Goal: Answer question/provide support: Share knowledge or assist other users

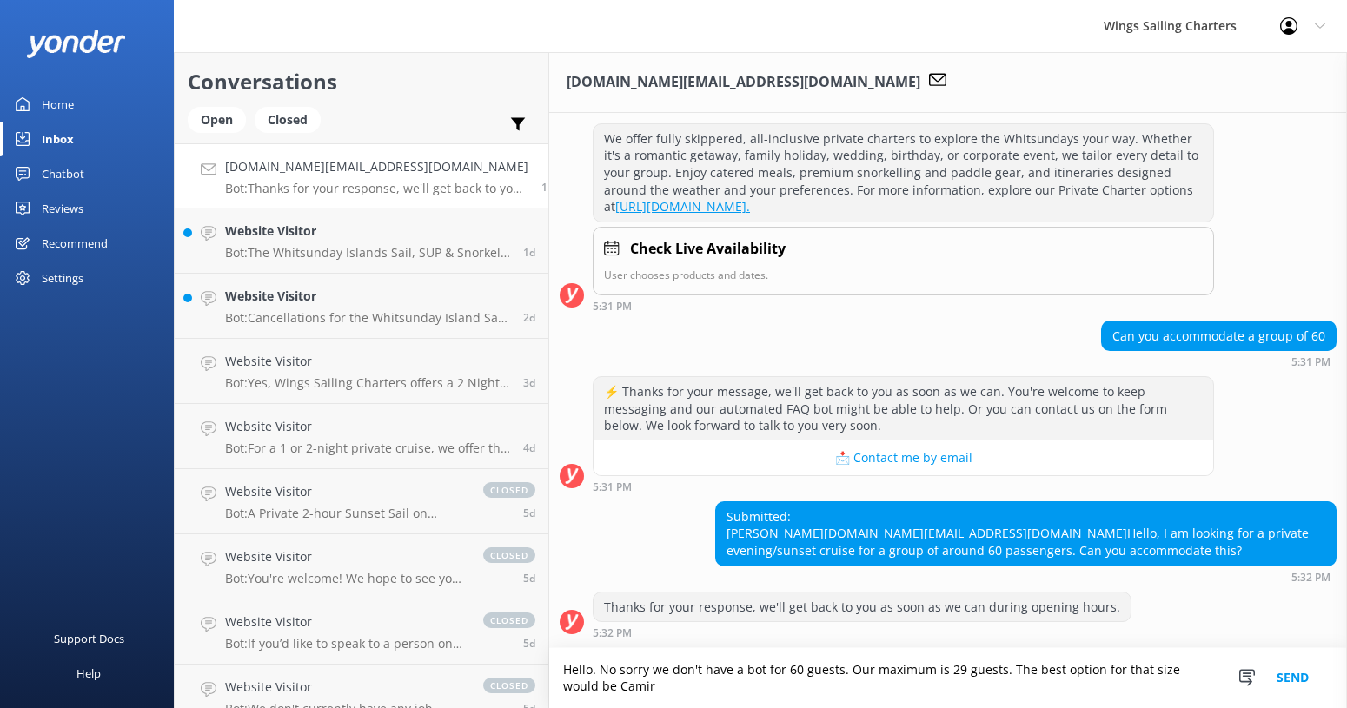
scroll to position [253, 0]
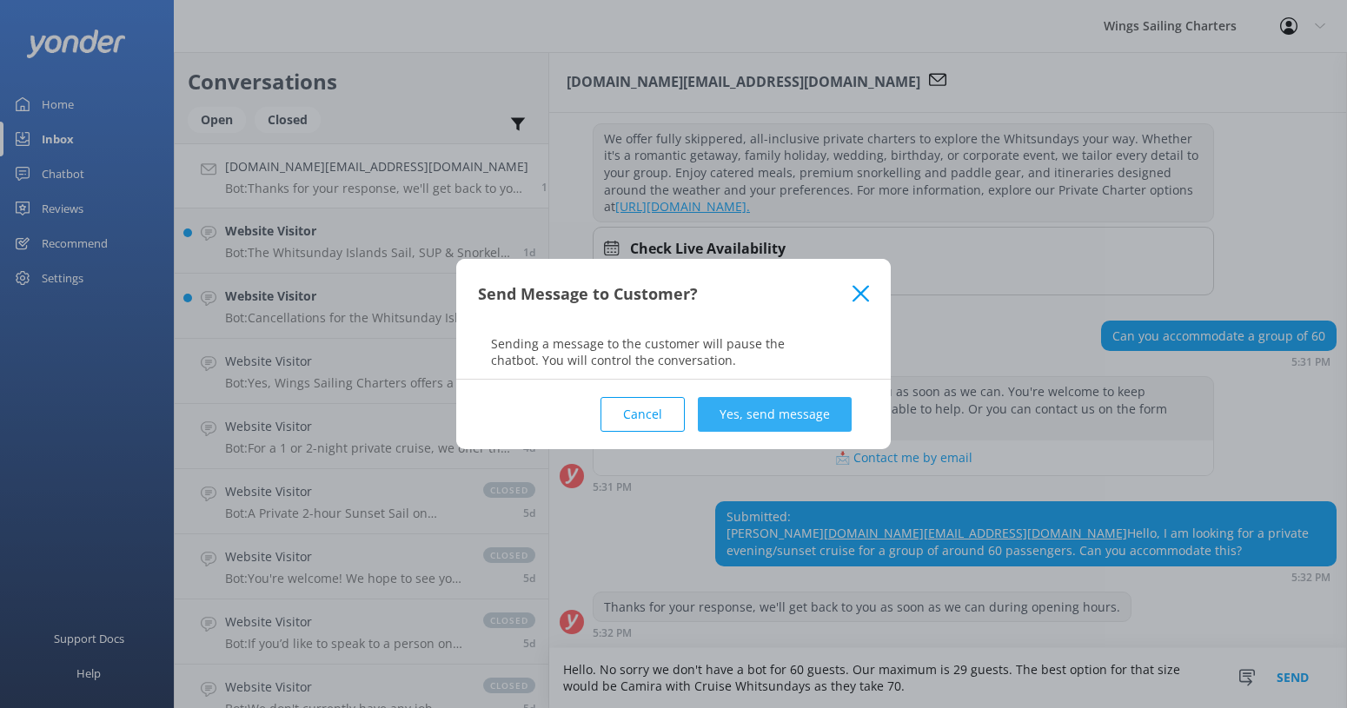
type textarea "Hello. No sorry we don't have a bot for 60 guests. Our maximum is 29 guests. Th…"
click at [801, 411] on button "Yes, send message" at bounding box center [775, 414] width 154 height 35
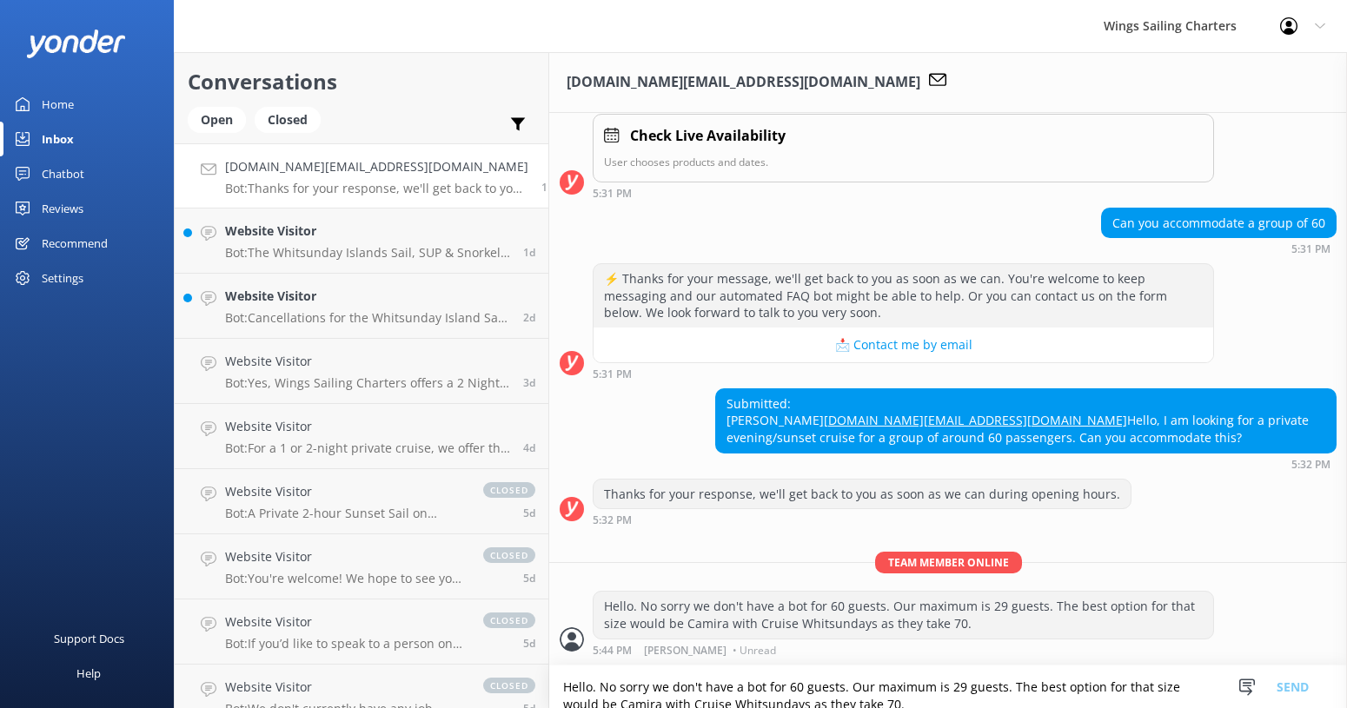
scroll to position [366, 0]
click at [401, 248] on p "Bot: The Whitsunday Islands Sail, SUP & Snorkel Day Tour is a 6-hour adventure …" at bounding box center [367, 253] width 285 height 16
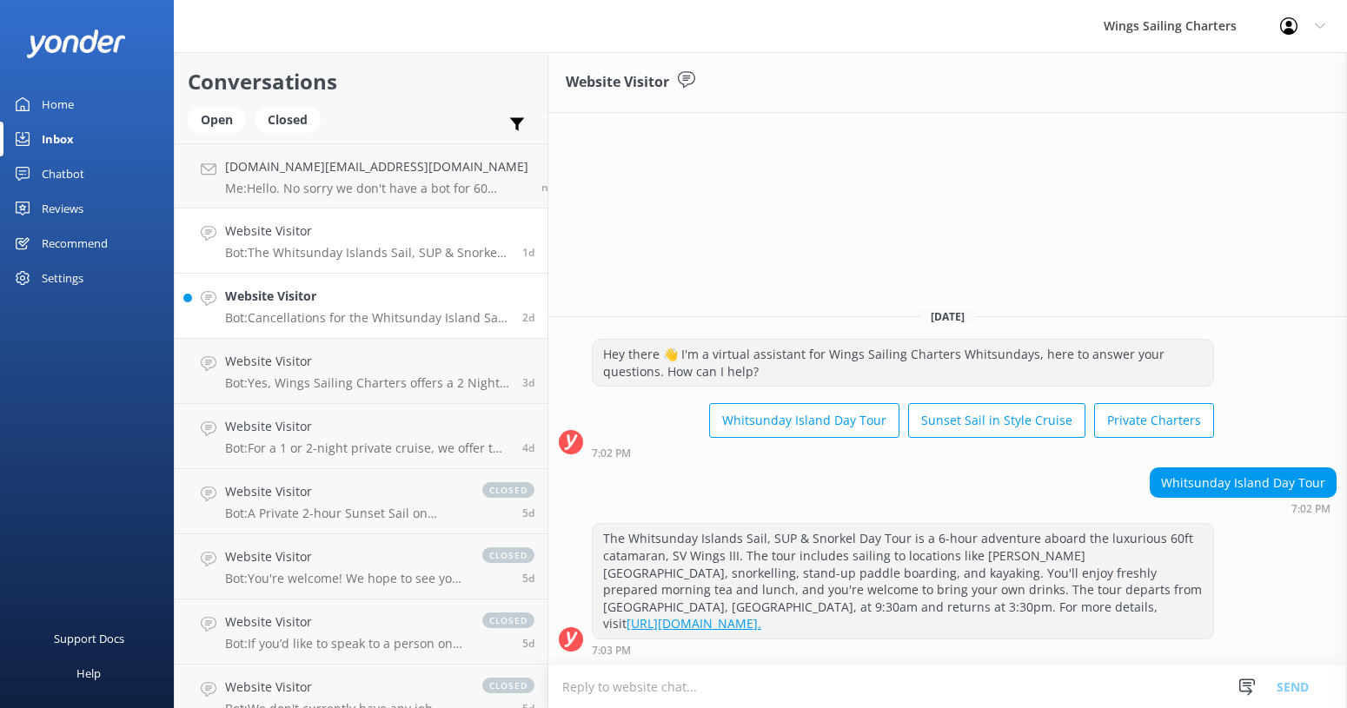
click at [363, 311] on p "Bot: Cancellations for the Whitsunday Island Sail SUP & Snorkel Tour within 24 …" at bounding box center [367, 318] width 284 height 16
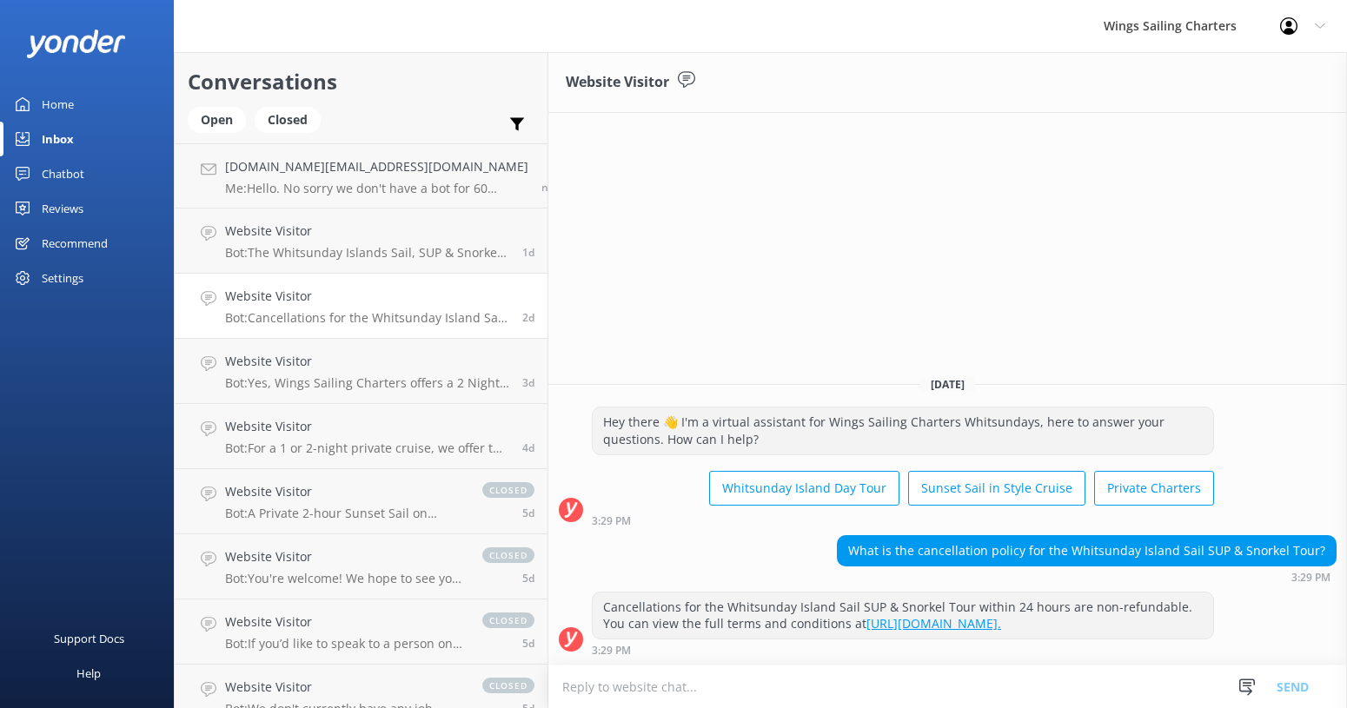
click at [59, 92] on div "Home" at bounding box center [58, 104] width 32 height 35
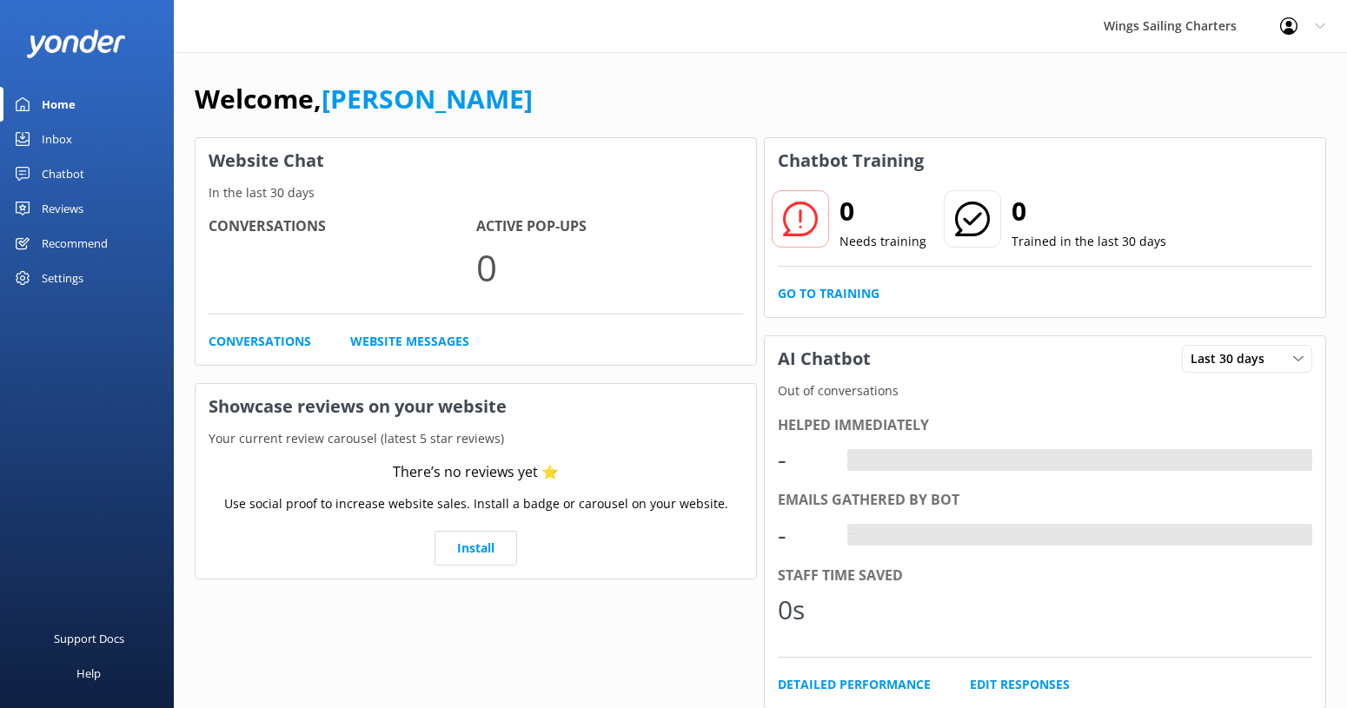
click at [63, 131] on div "Inbox" at bounding box center [57, 139] width 30 height 35
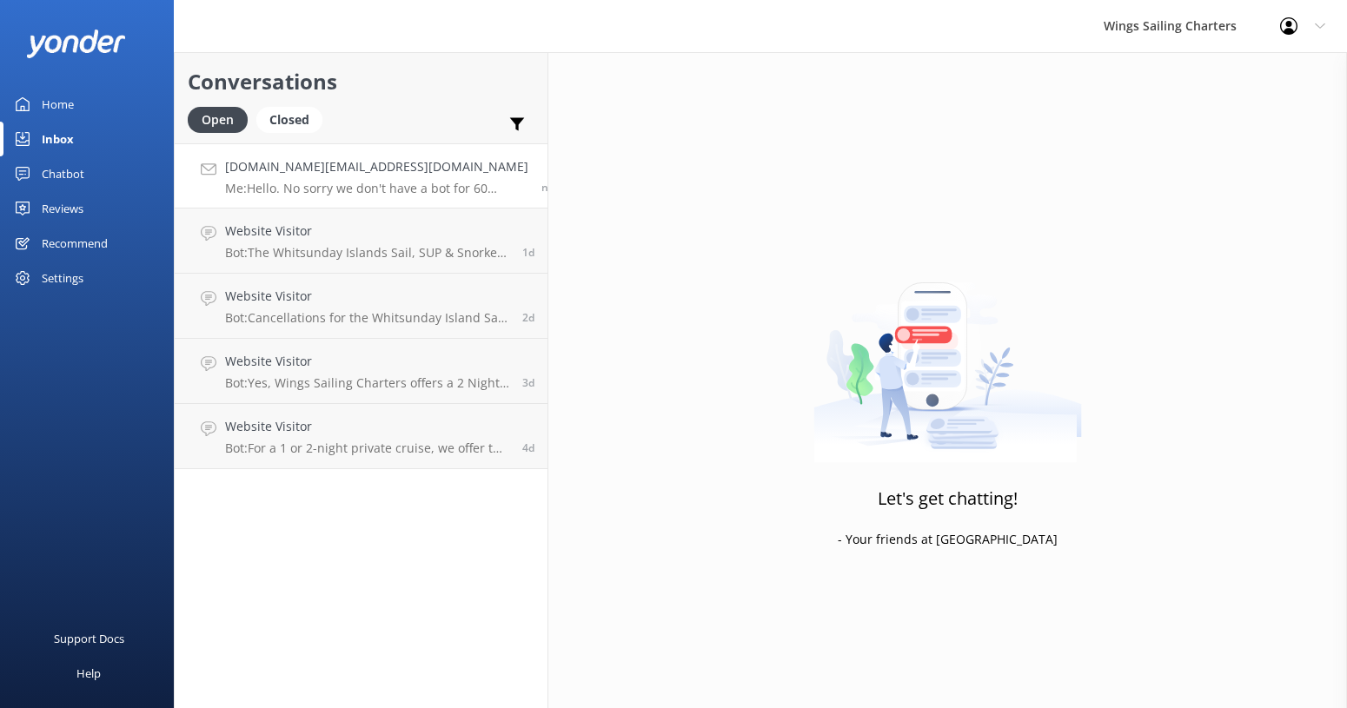
click at [363, 184] on p "Me: Hello. No sorry we don't have a bot for 60 guests. Our maximum is 29 guests…" at bounding box center [376, 189] width 303 height 16
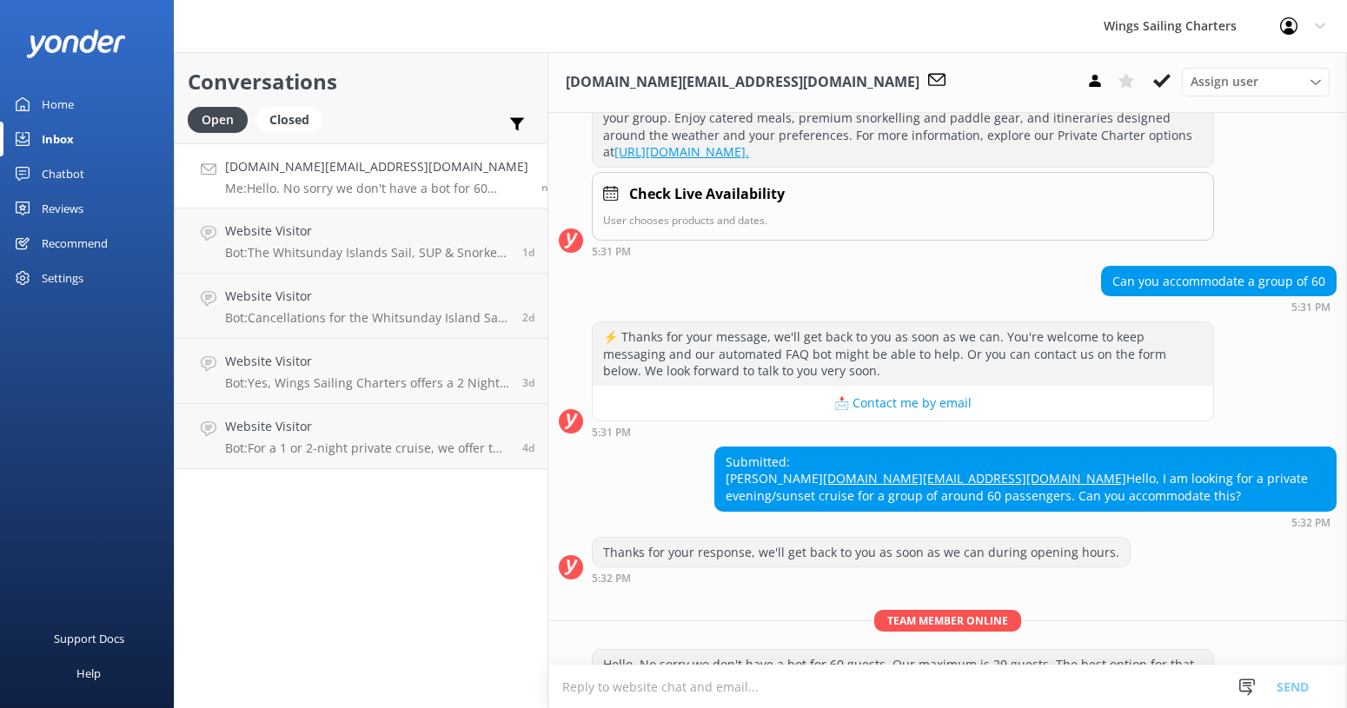
scroll to position [366, 0]
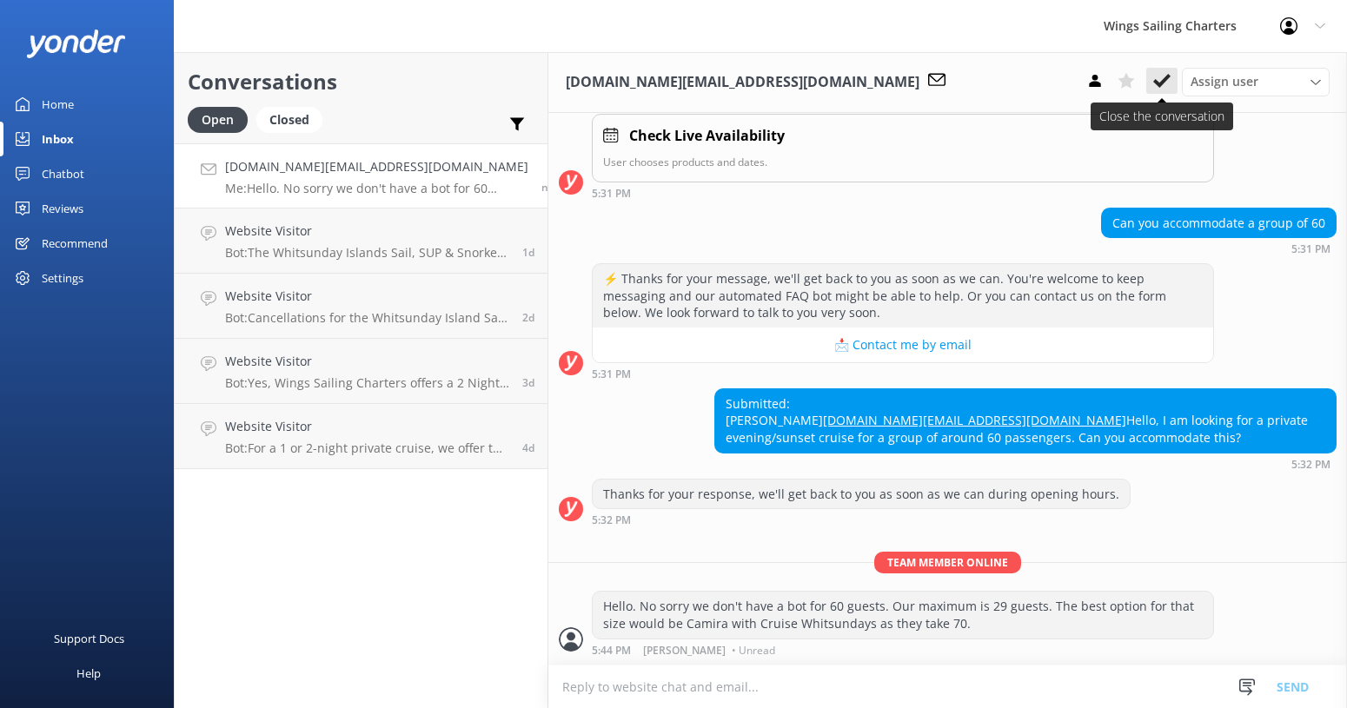
click at [1163, 78] on icon at bounding box center [1161, 80] width 17 height 17
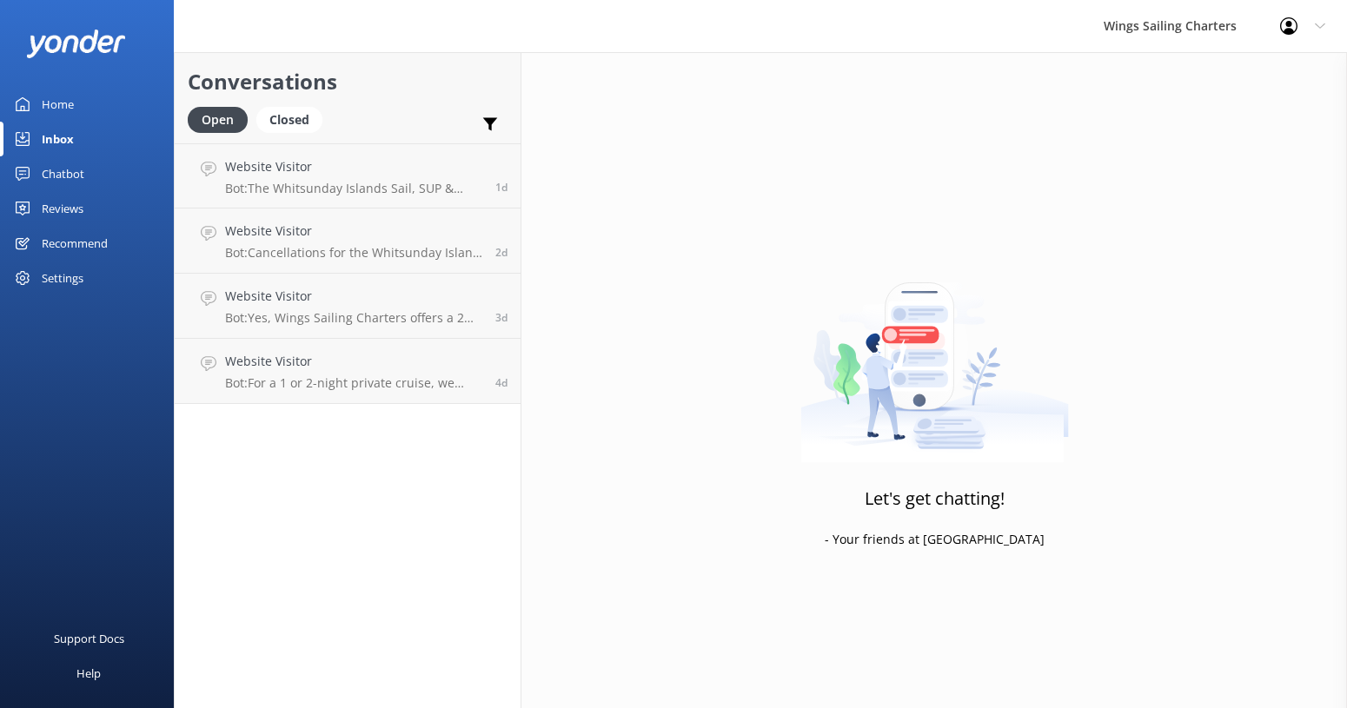
click at [70, 177] on div "Chatbot" at bounding box center [63, 173] width 43 height 35
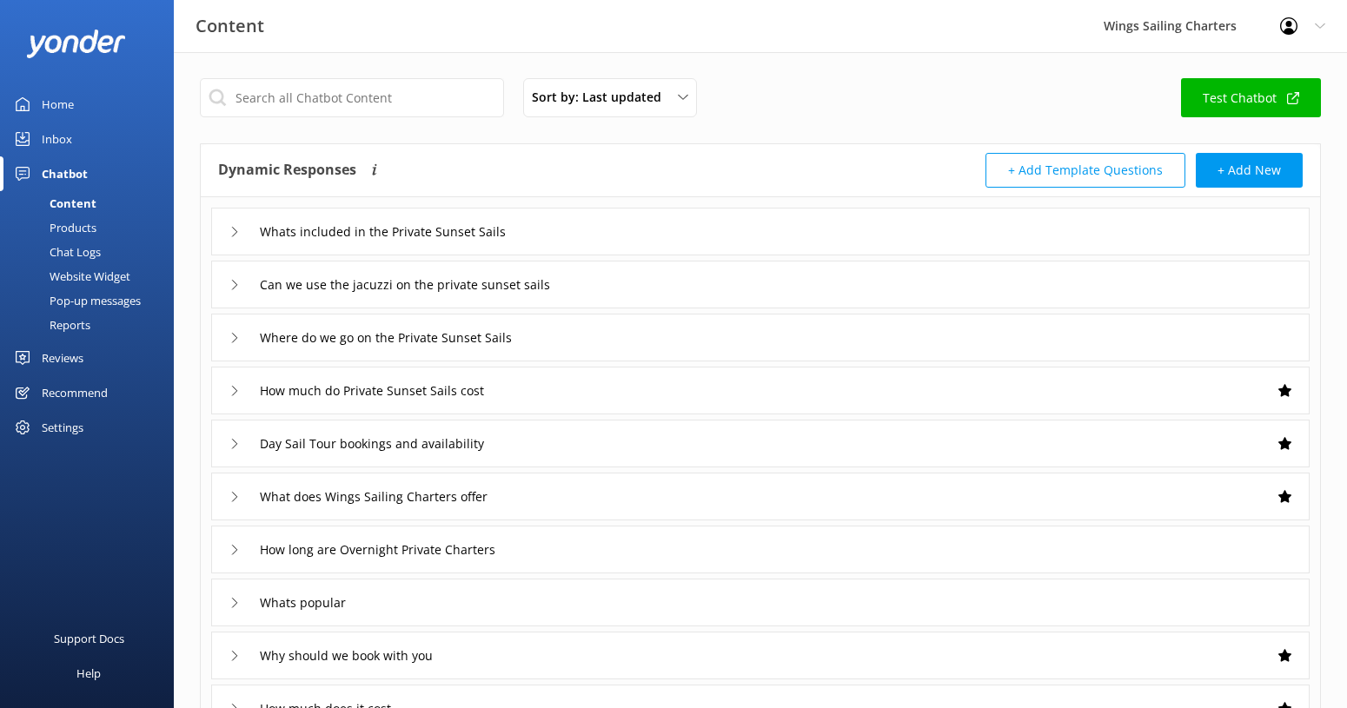
click at [75, 196] on div "Content" at bounding box center [53, 203] width 86 height 24
click at [62, 200] on div "Content" at bounding box center [53, 203] width 86 height 24
click at [62, 226] on div "Products" at bounding box center [53, 228] width 86 height 24
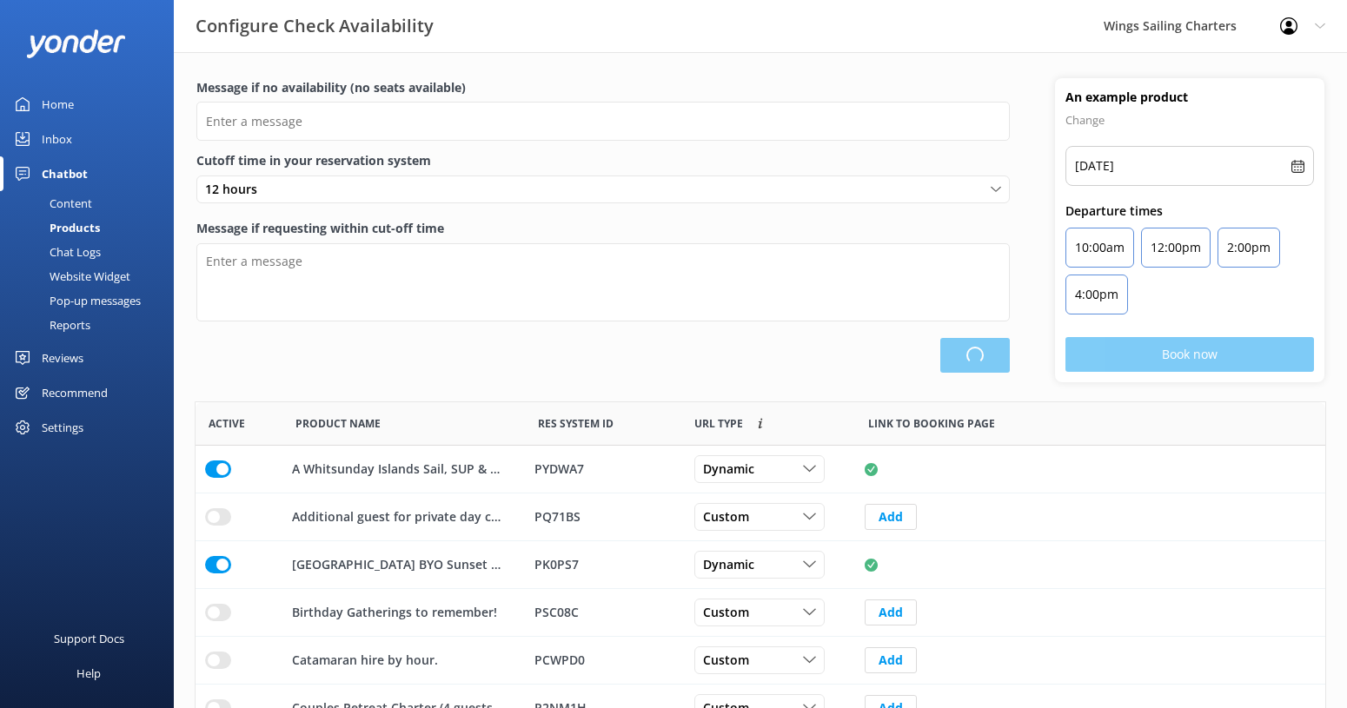
scroll to position [522, 1130]
type input "There are no seats available, please check an alternative day"
type textarea "Our online booking system closes 1 hour prior to departure. Please contact us t…"
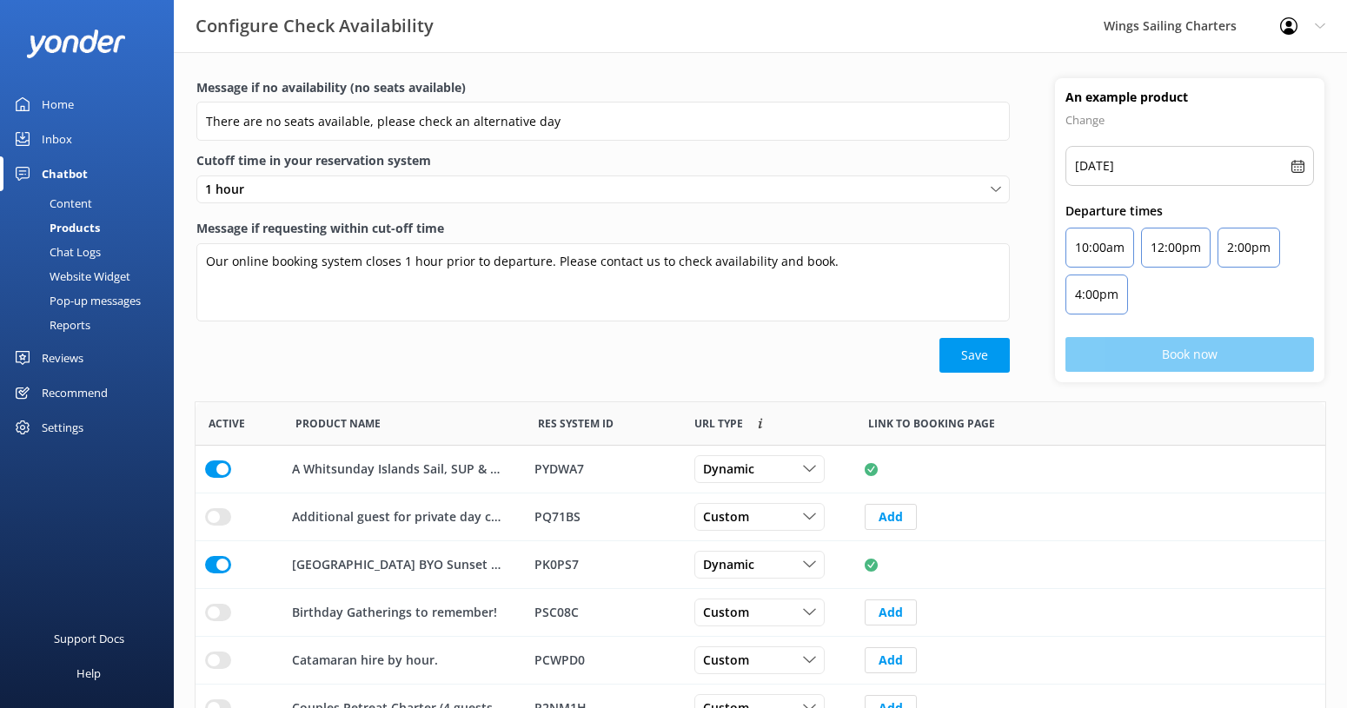
click at [56, 103] on div "Home" at bounding box center [58, 104] width 32 height 35
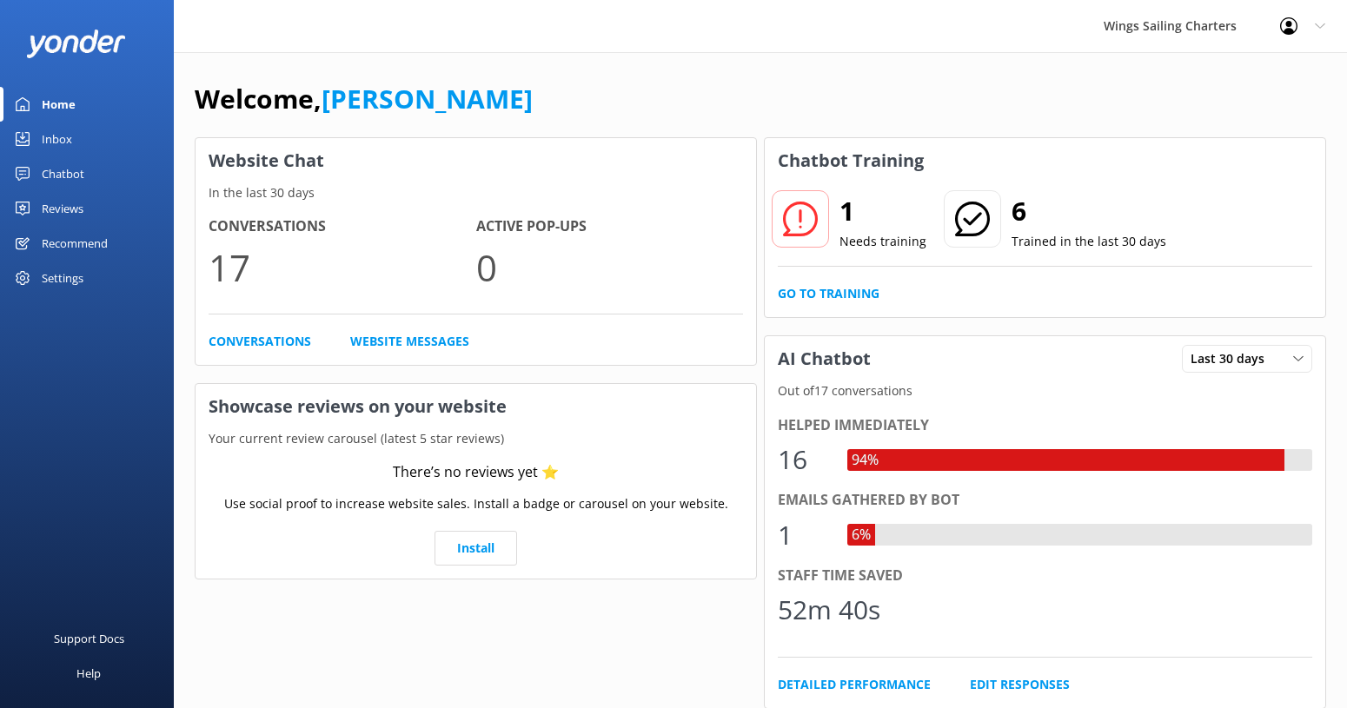
click at [805, 214] on icon at bounding box center [800, 219] width 35 height 35
click at [865, 242] on p "Needs training" at bounding box center [882, 241] width 87 height 19
click at [229, 272] on p "17" at bounding box center [343, 267] width 268 height 58
click at [255, 343] on link "Conversations" at bounding box center [260, 341] width 103 height 19
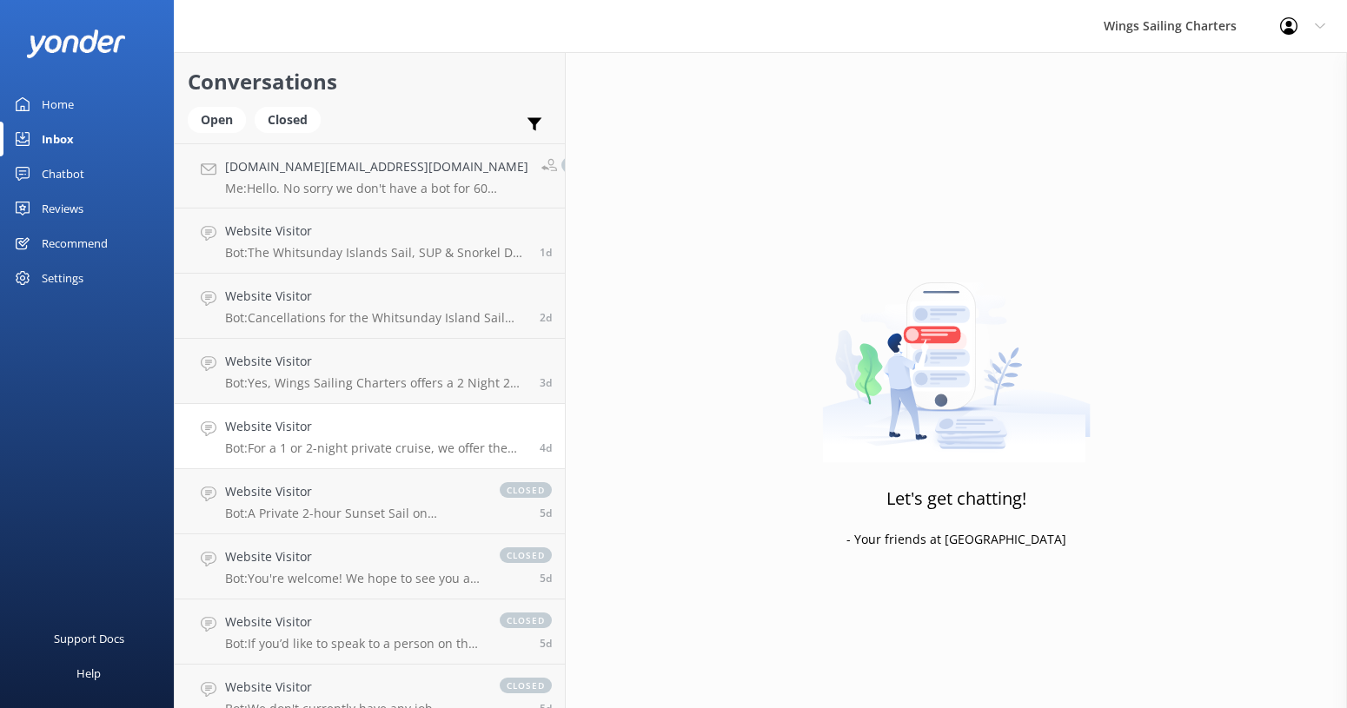
click at [389, 433] on h4 "Website Visitor" at bounding box center [376, 426] width 302 height 19
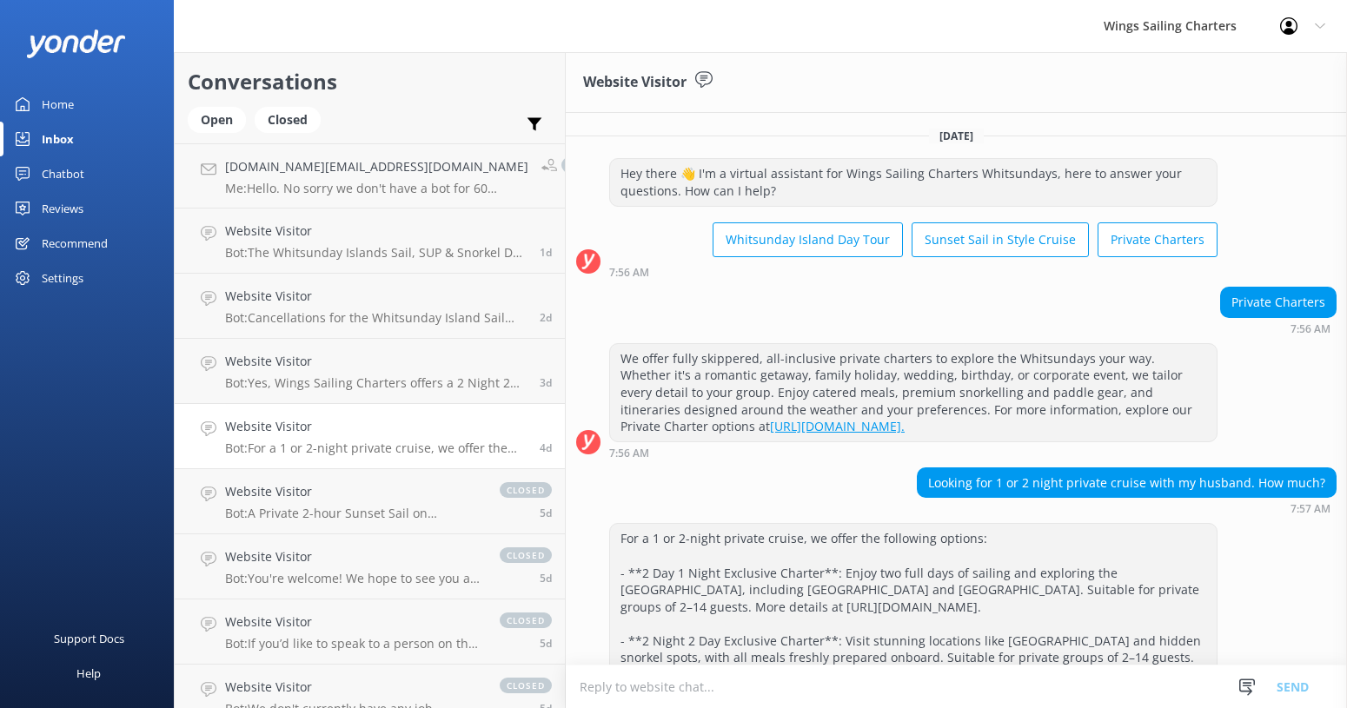
scroll to position [119, 0]
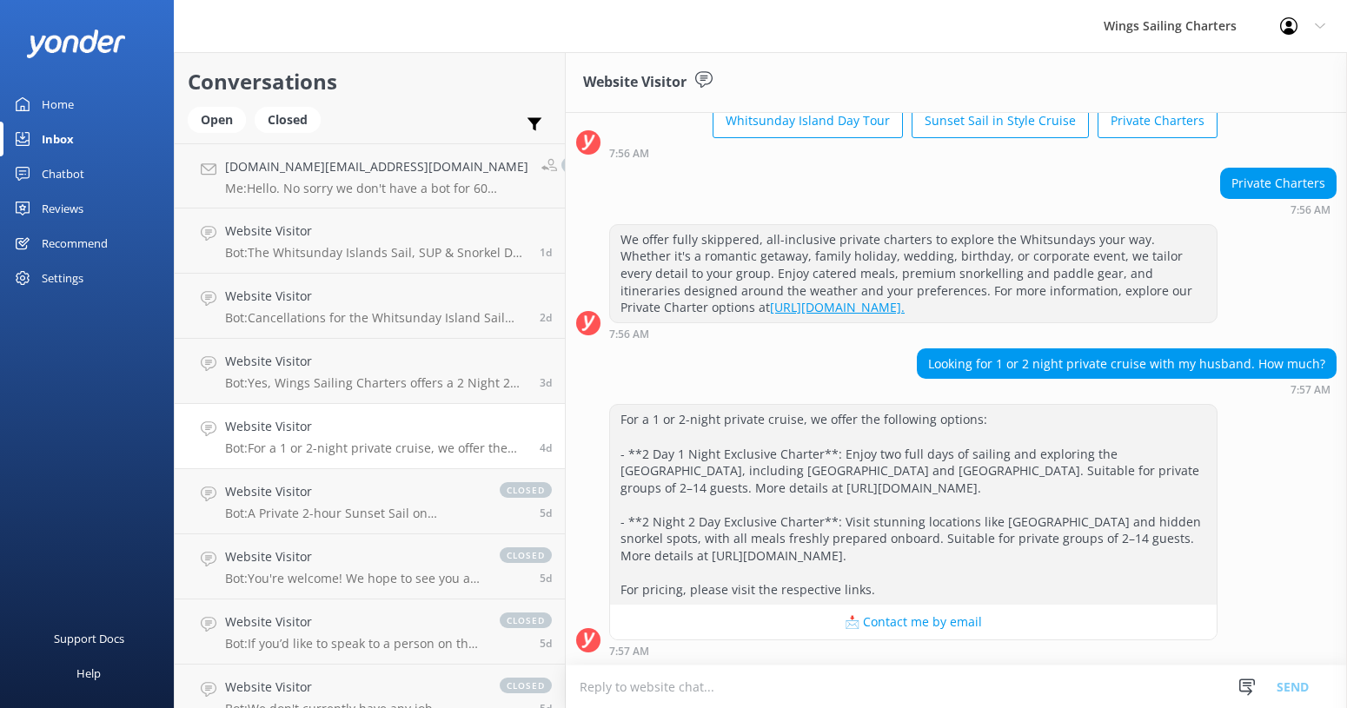
click at [701, 688] on textarea at bounding box center [956, 687] width 781 height 43
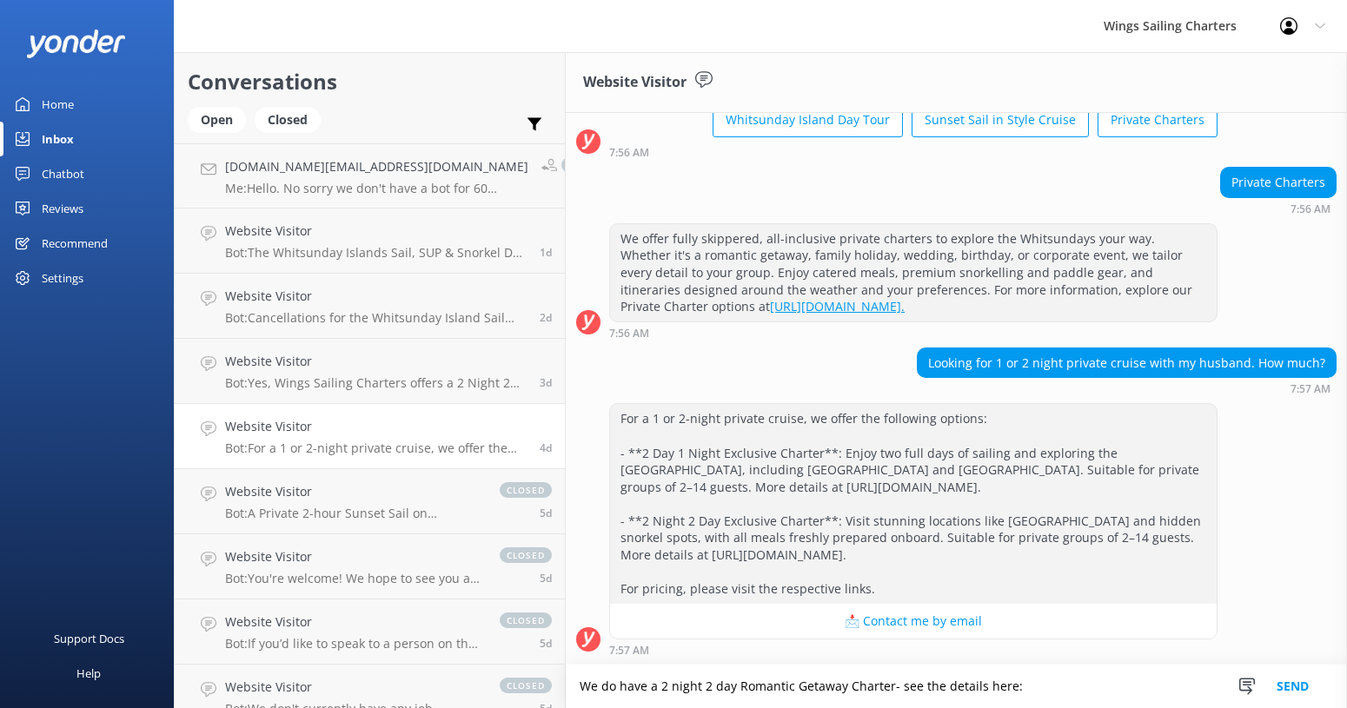
paste textarea "[URL][DOMAIN_NAME]"
type textarea "We do have a 2 night 2 day Romantic Getaway Charter- see the details here:[URL]…"
click at [1284, 683] on button "Send" at bounding box center [1292, 686] width 65 height 43
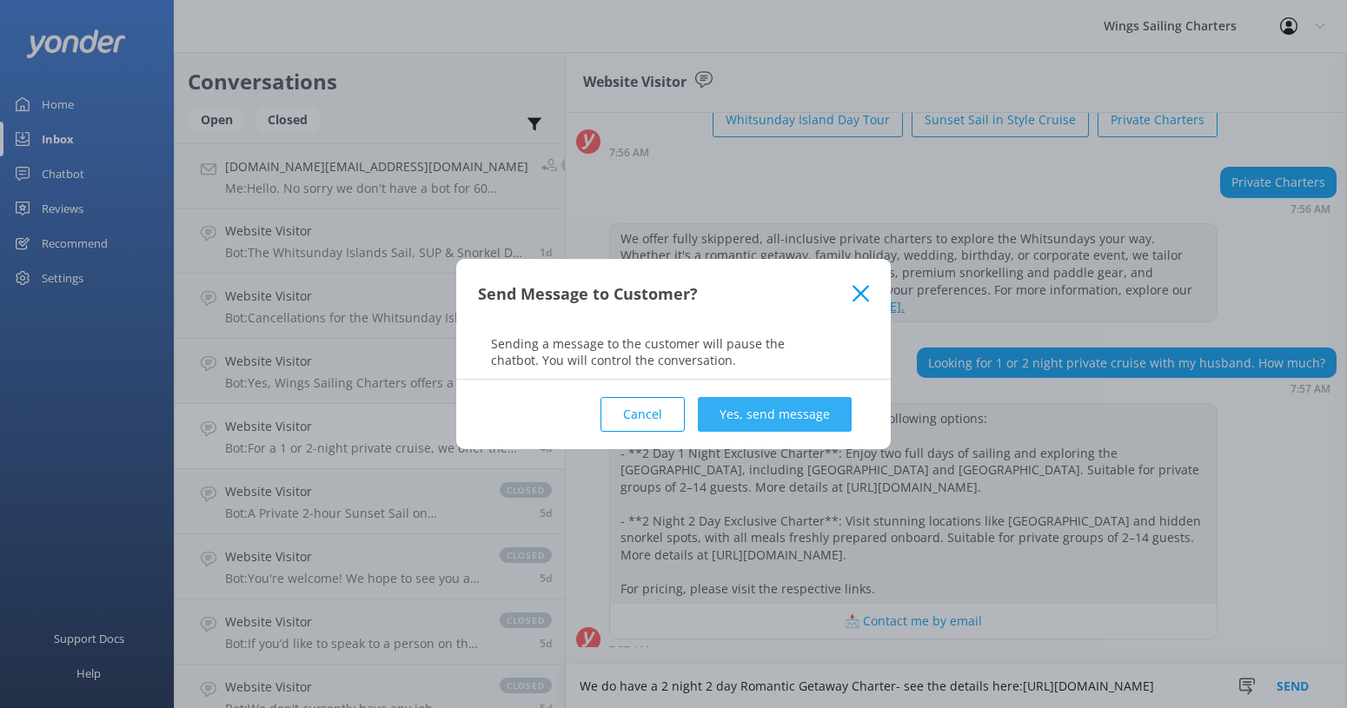
click at [779, 420] on button "Yes, send message" at bounding box center [775, 414] width 154 height 35
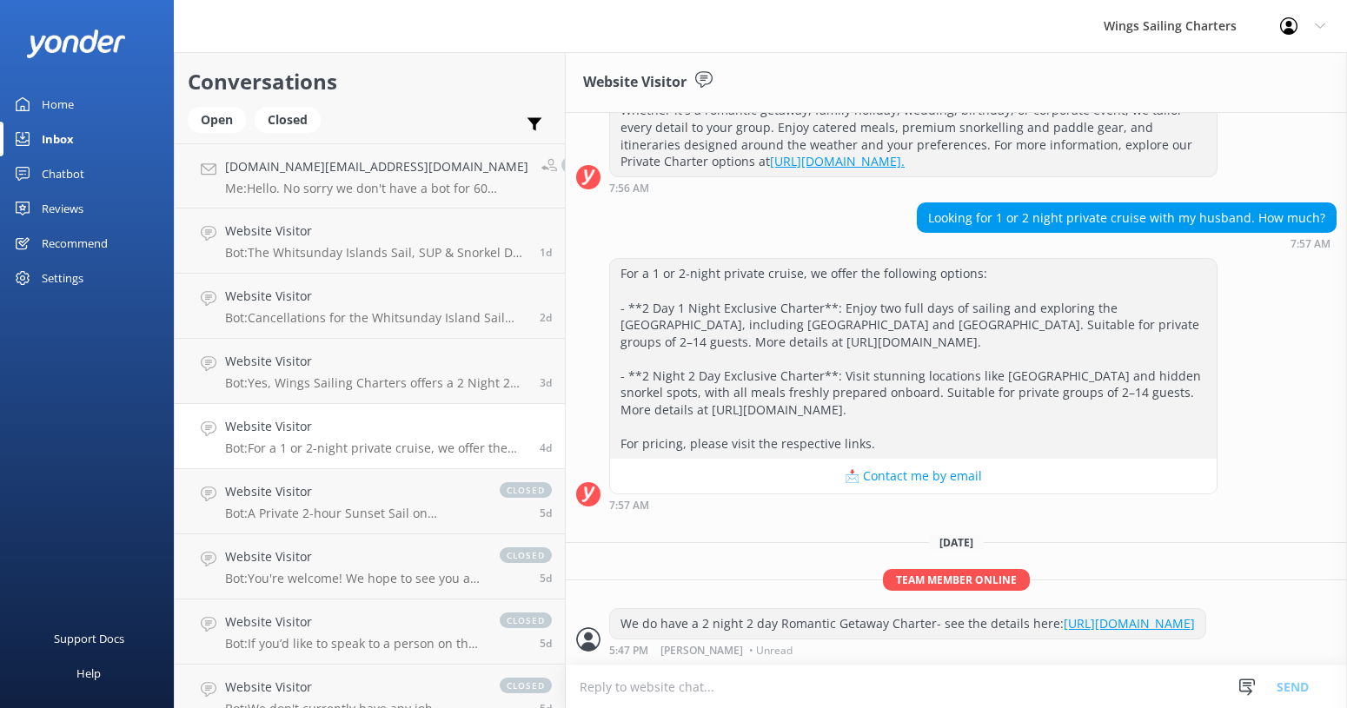
scroll to position [0, 0]
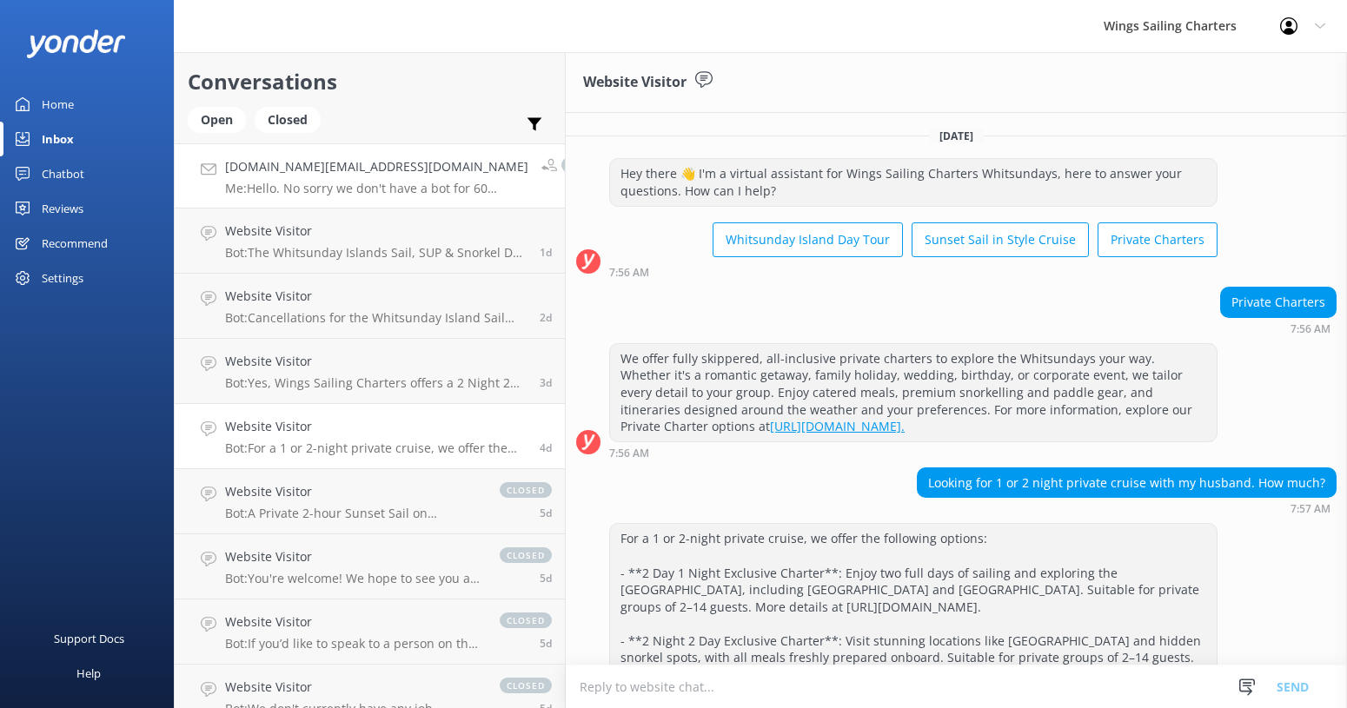
click at [397, 172] on h4 "[DOMAIN_NAME][EMAIL_ADDRESS][DOMAIN_NAME]" at bounding box center [376, 166] width 303 height 19
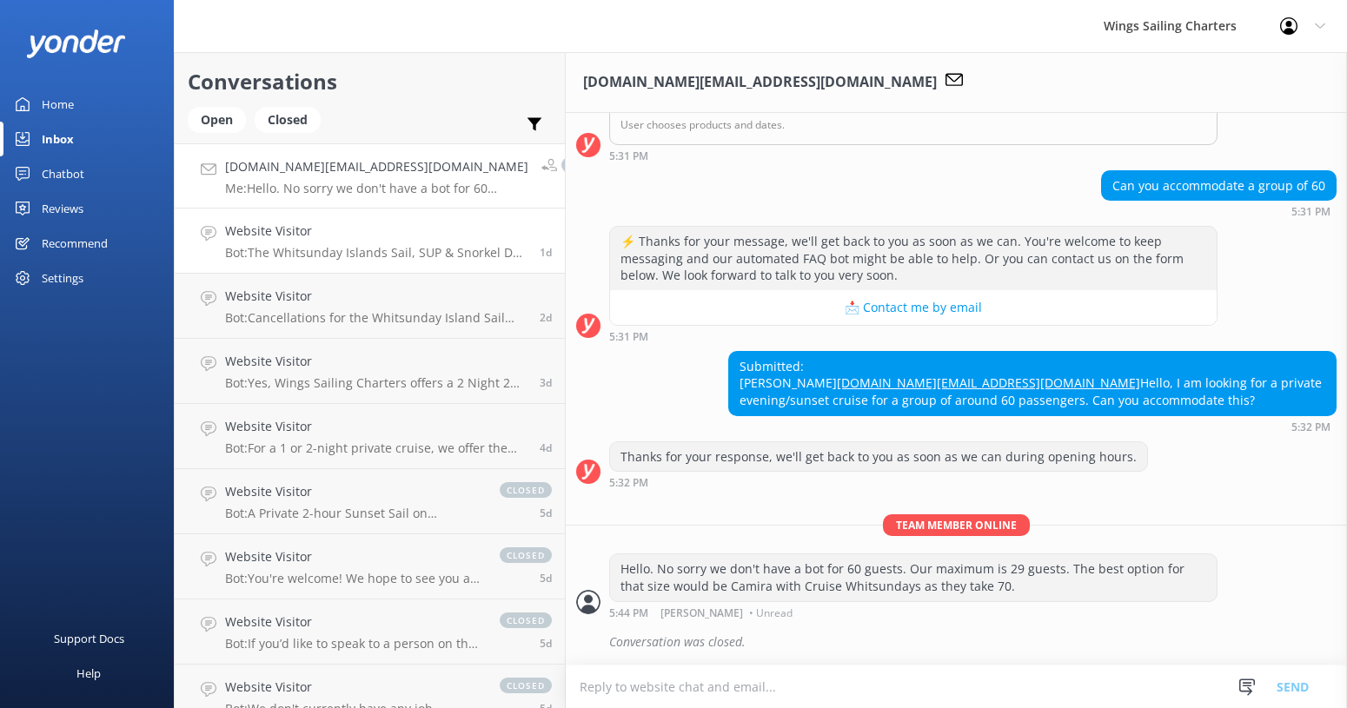
scroll to position [403, 0]
click at [375, 234] on h4 "Website Visitor" at bounding box center [376, 231] width 302 height 19
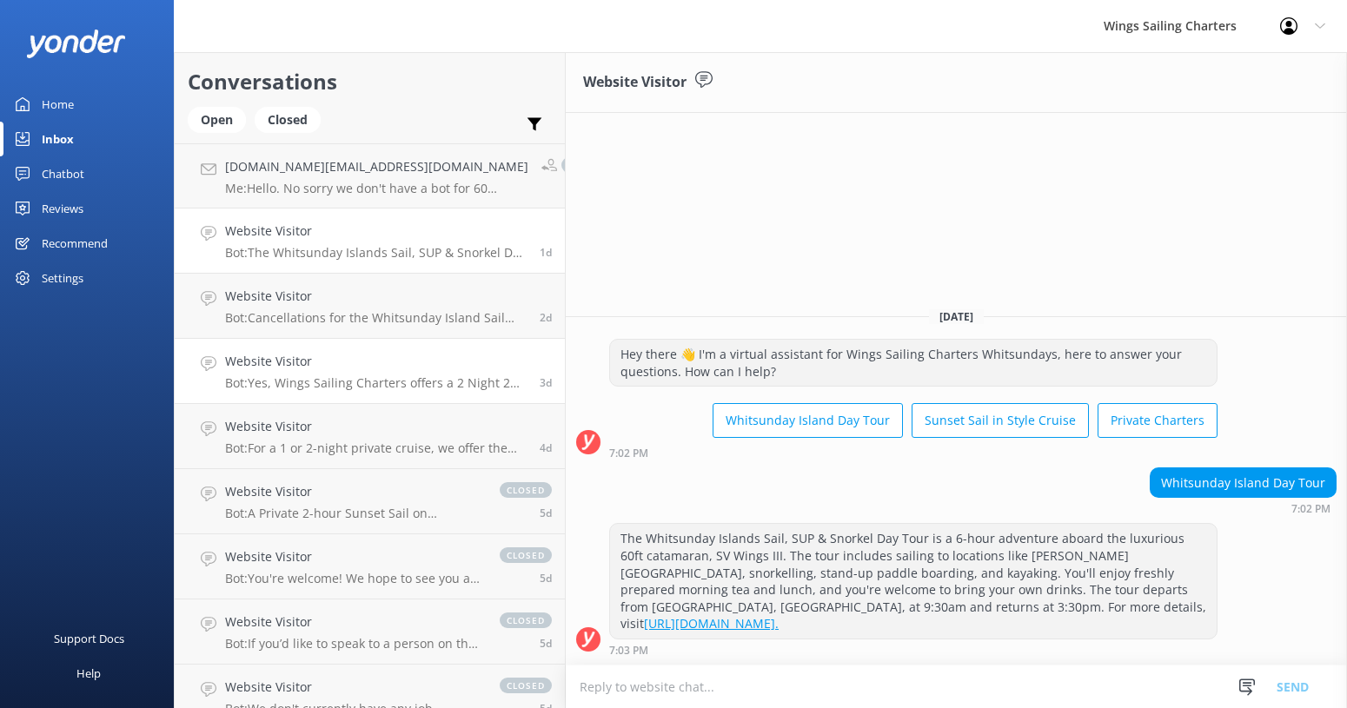
click at [361, 341] on link "Website Visitor Bot: Yes, Wings Sailing Charters offers a 2 Night 2 Day Exclusi…" at bounding box center [370, 371] width 390 height 65
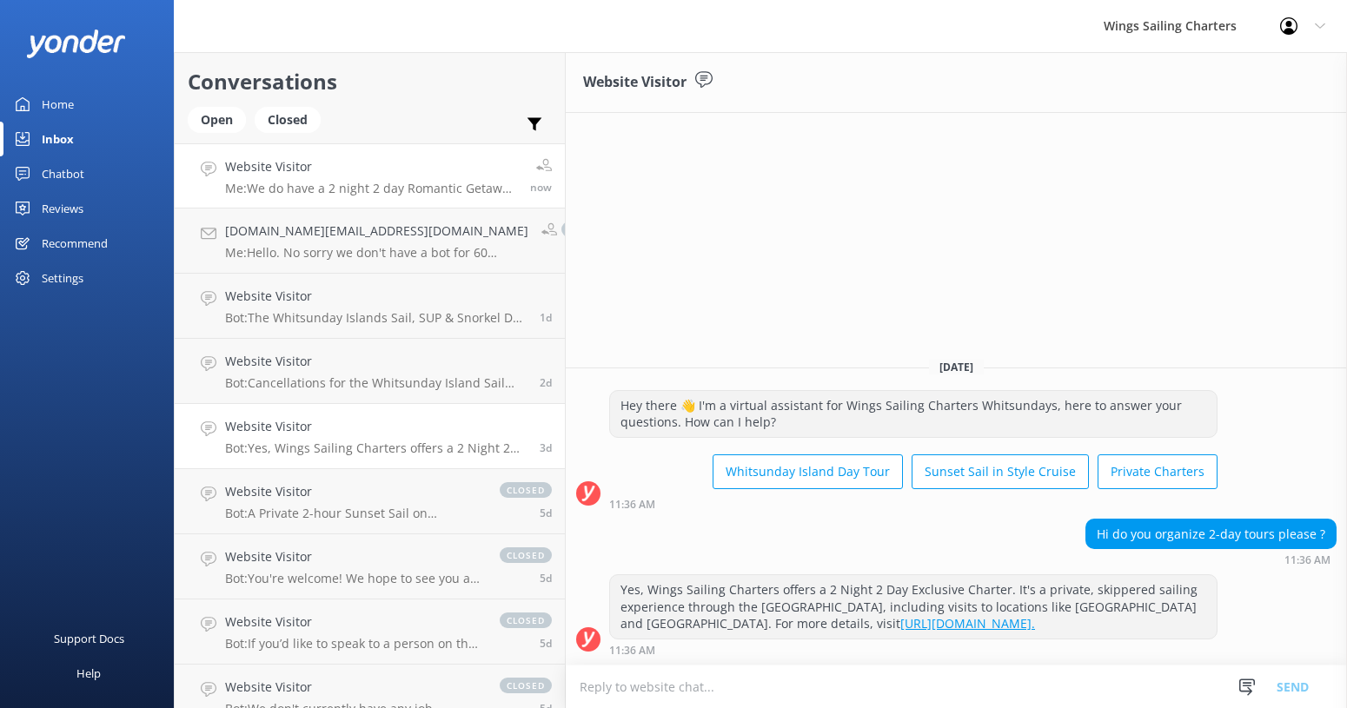
click at [400, 184] on p "Me: We do have a 2 night 2 day Romantic Getaway Charter- see the details here:[…" at bounding box center [371, 189] width 292 height 16
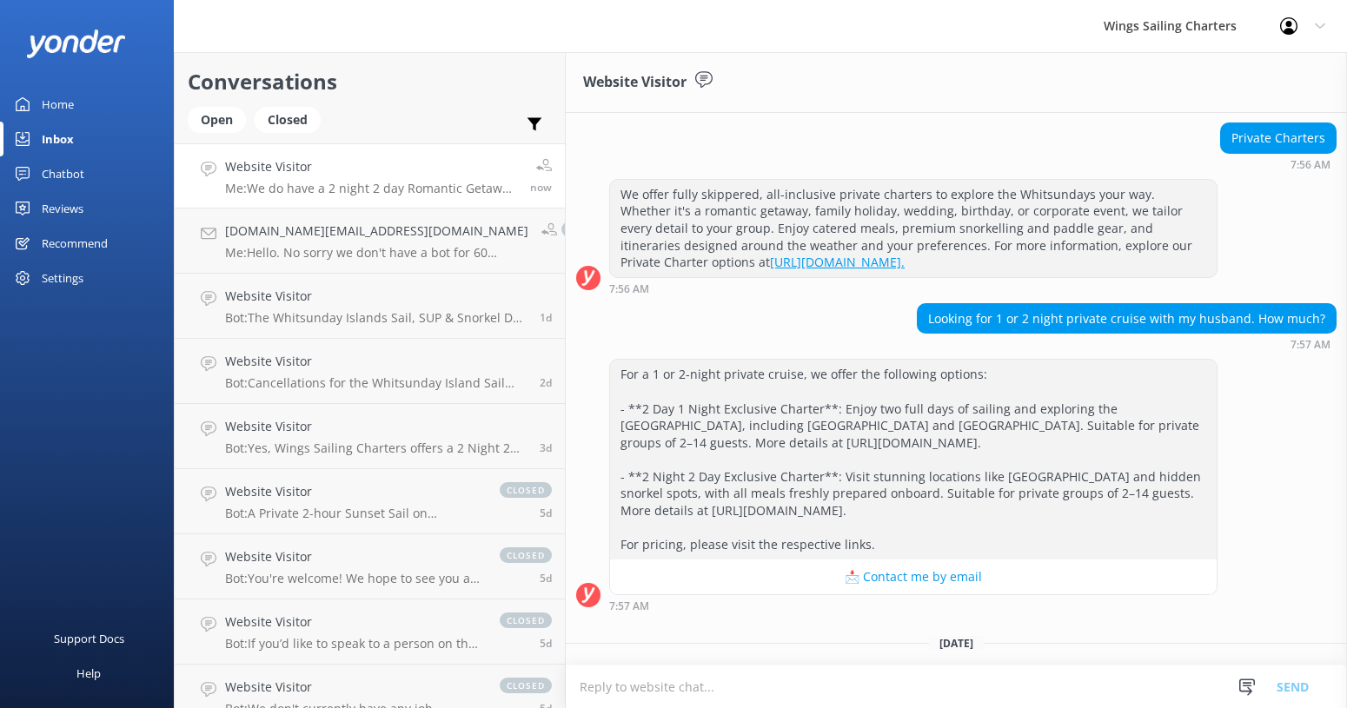
scroll to position [281, 0]
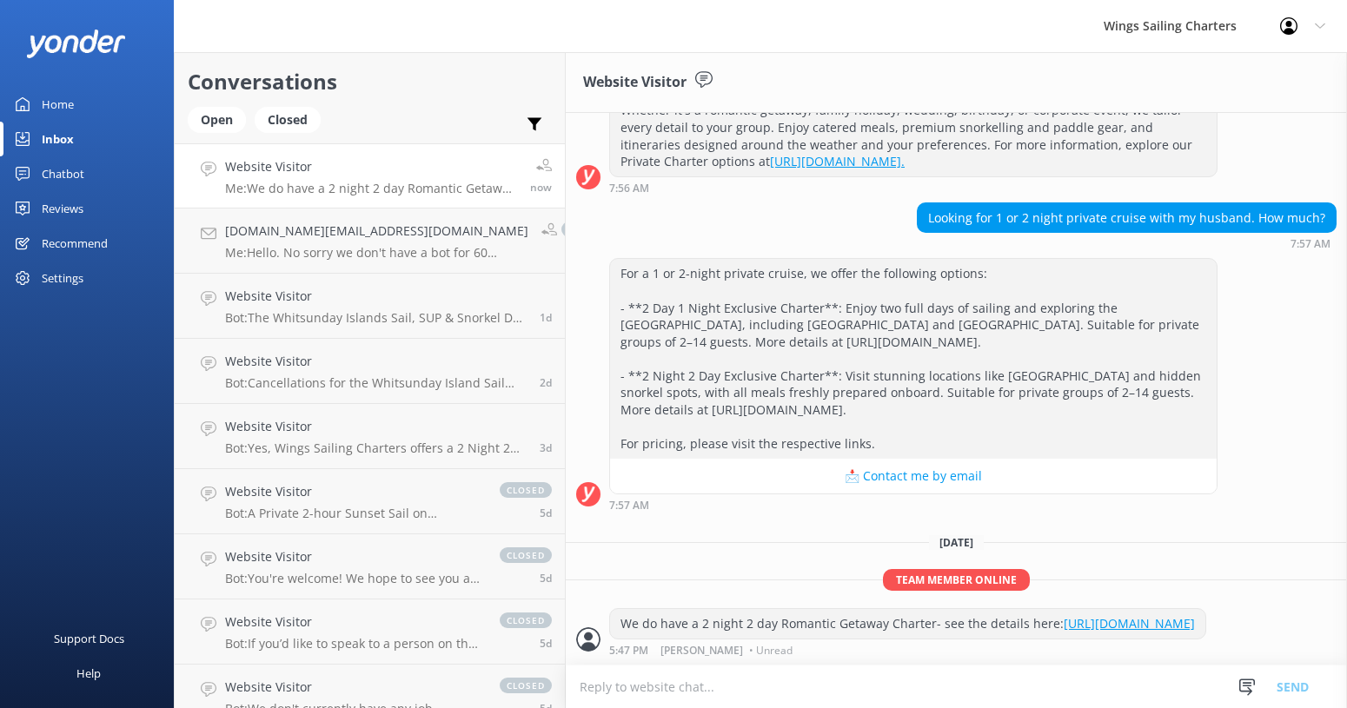
click at [67, 169] on div "Chatbot" at bounding box center [63, 173] width 43 height 35
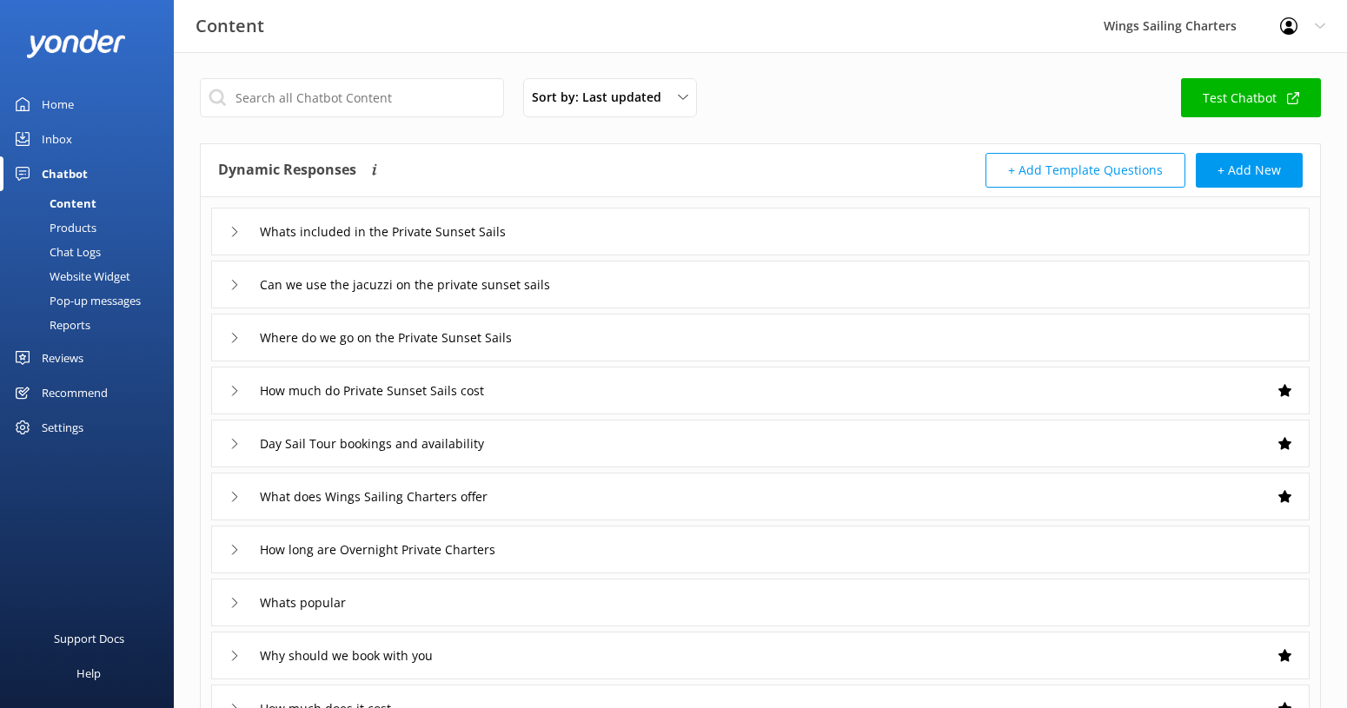
click at [62, 135] on div "Inbox" at bounding box center [57, 139] width 30 height 35
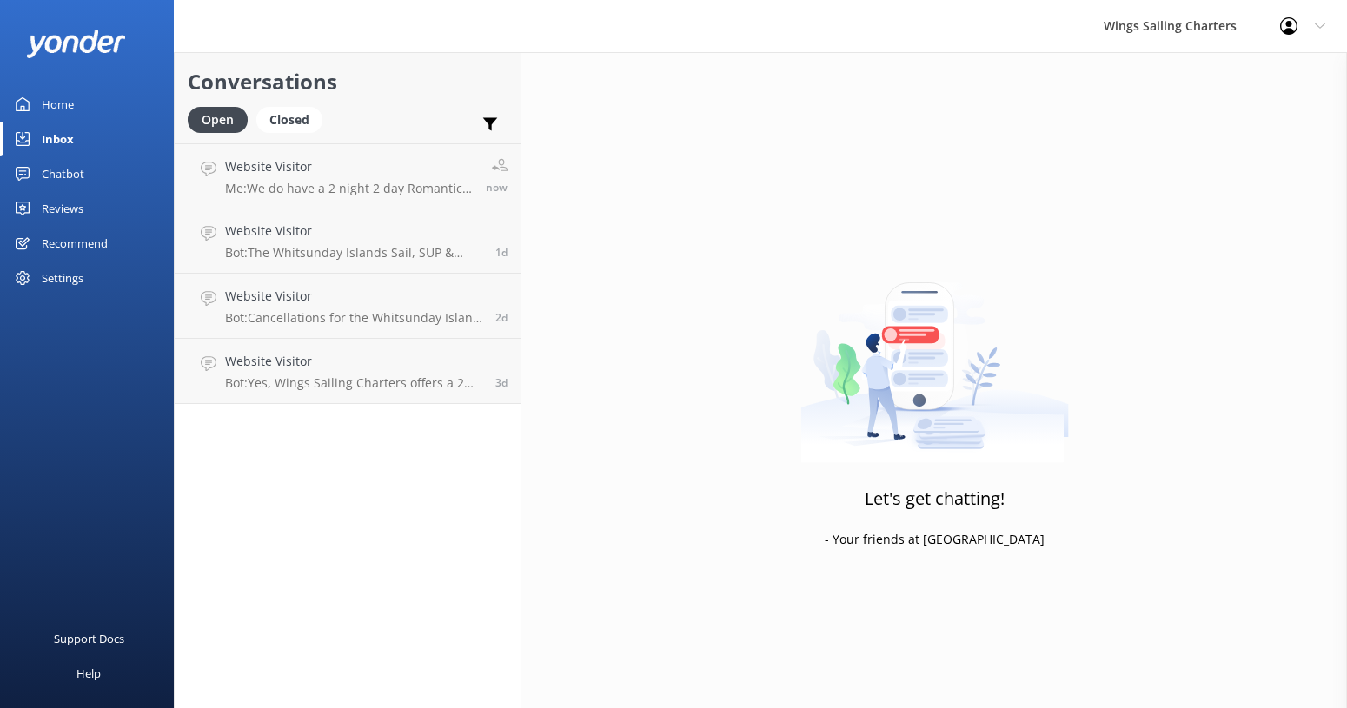
click at [62, 100] on div "Home" at bounding box center [58, 104] width 32 height 35
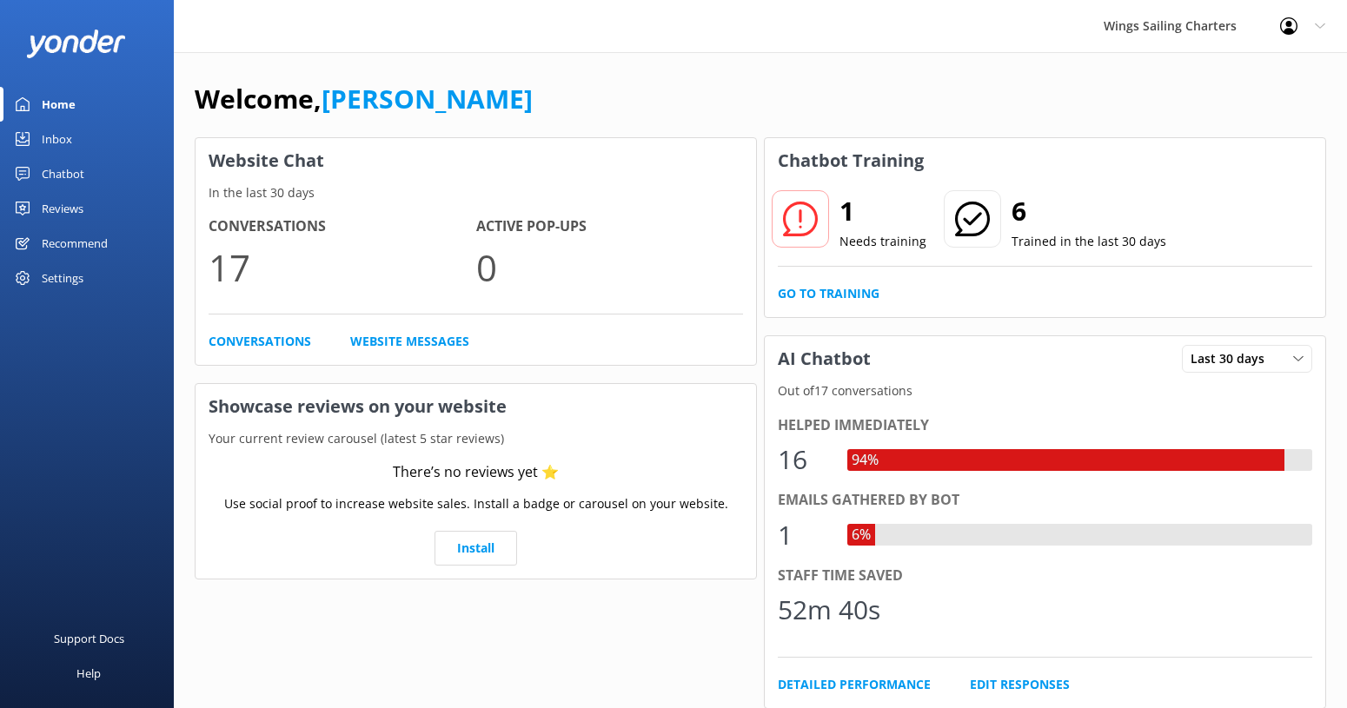
click at [43, 133] on div "Inbox" at bounding box center [57, 139] width 30 height 35
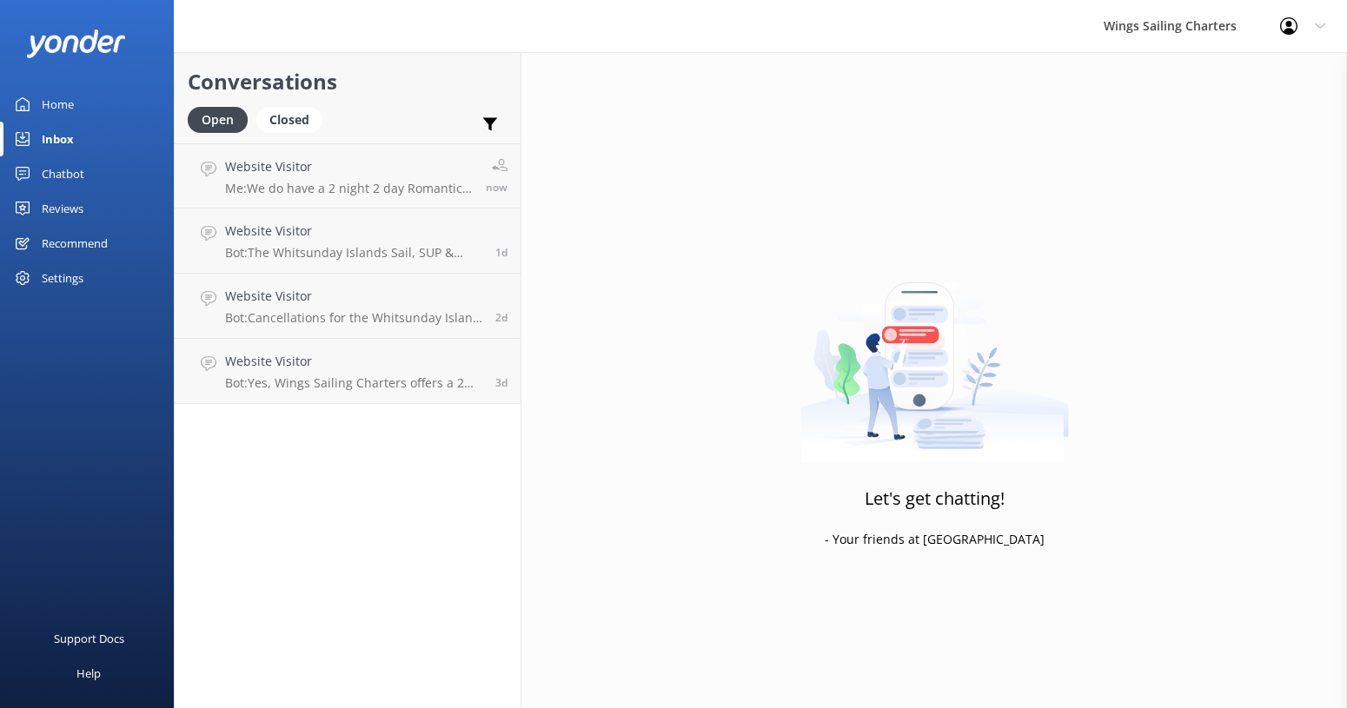
click at [62, 174] on div "Chatbot" at bounding box center [63, 173] width 43 height 35
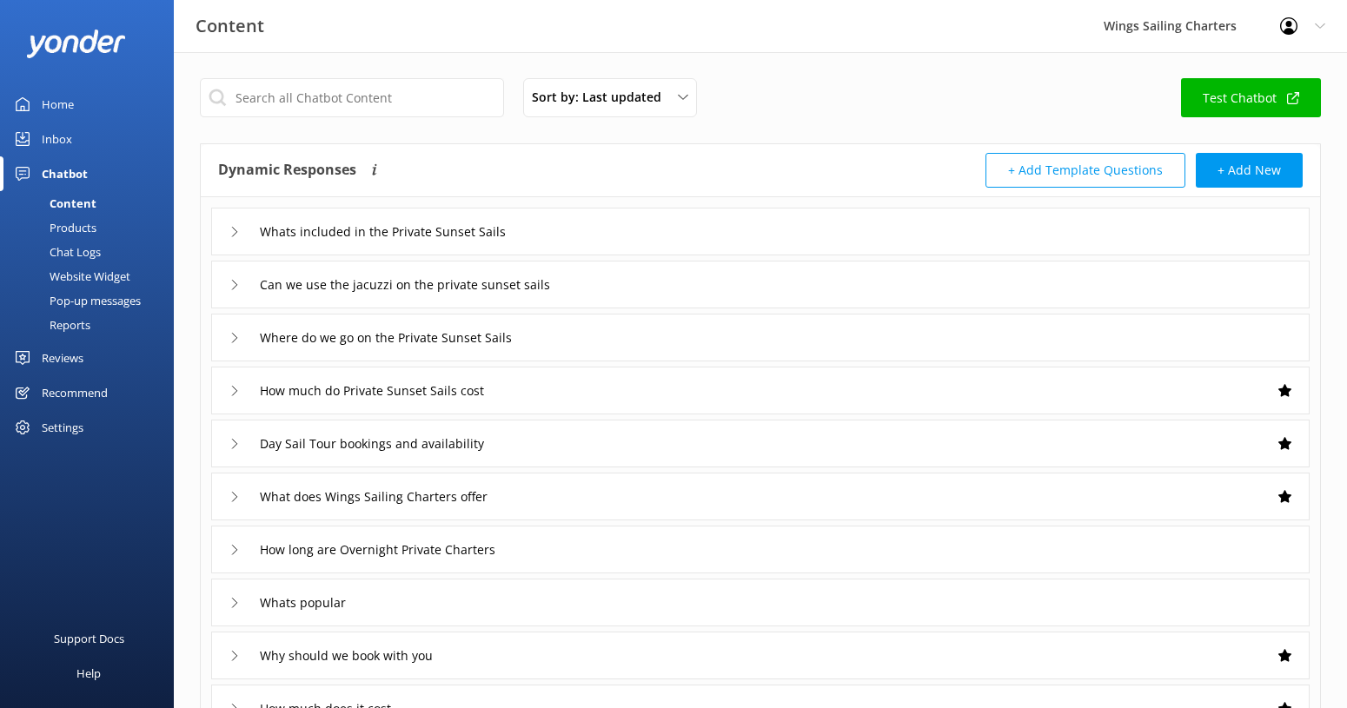
click at [56, 133] on div "Inbox" at bounding box center [57, 139] width 30 height 35
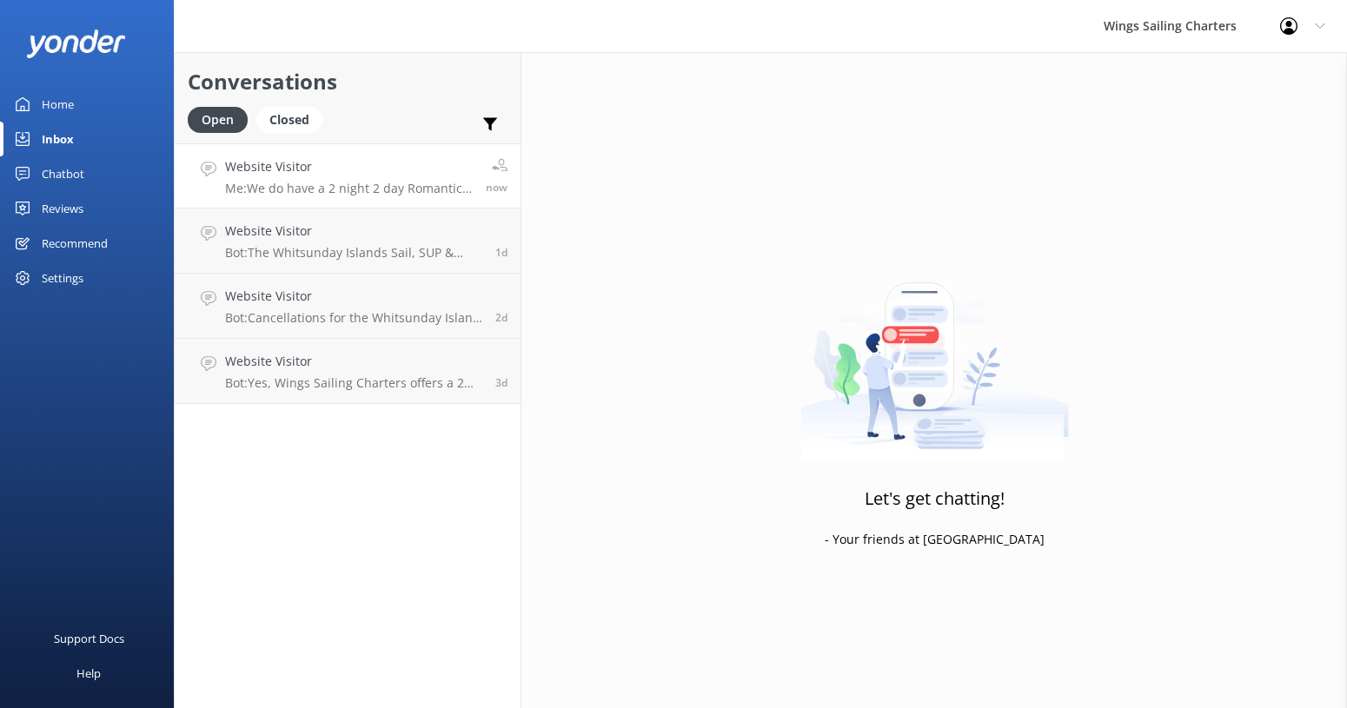
click at [388, 182] on p "Me: We do have a 2 night 2 day Romantic Getaway Charter- see the details here:[…" at bounding box center [349, 189] width 248 height 16
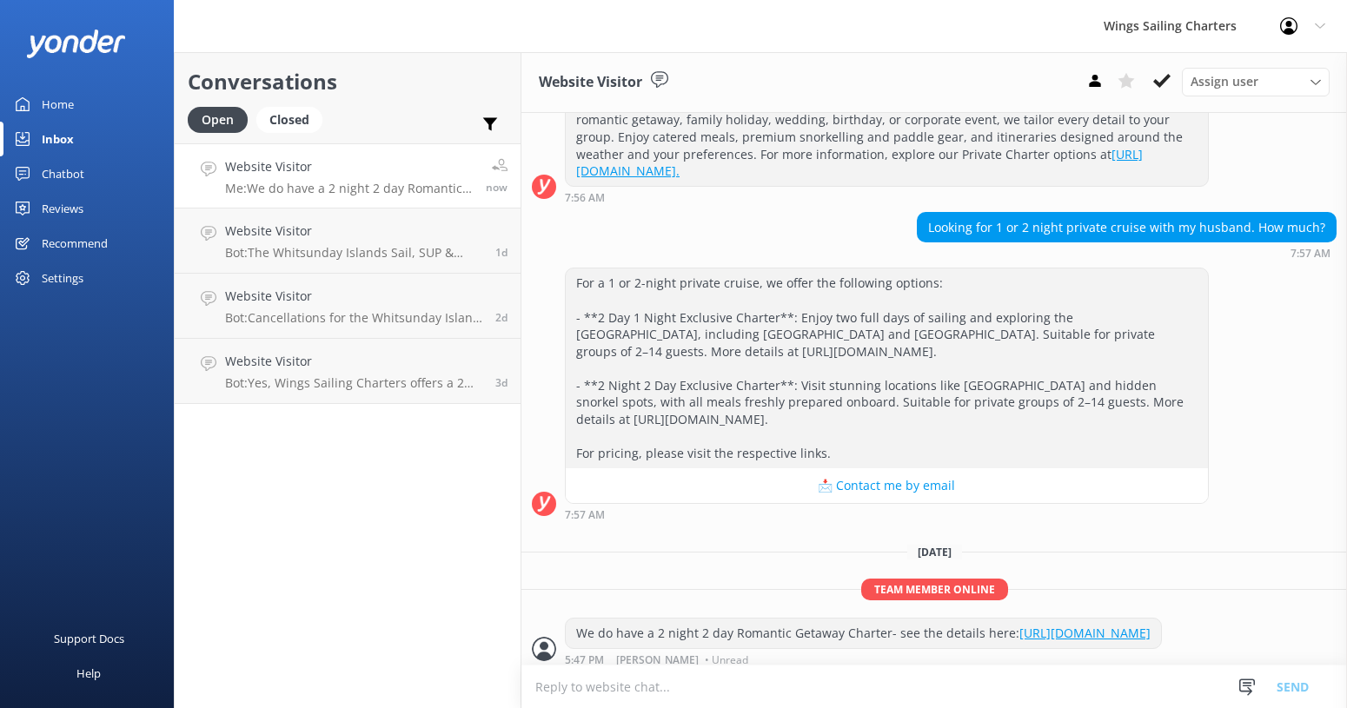
scroll to position [281, 0]
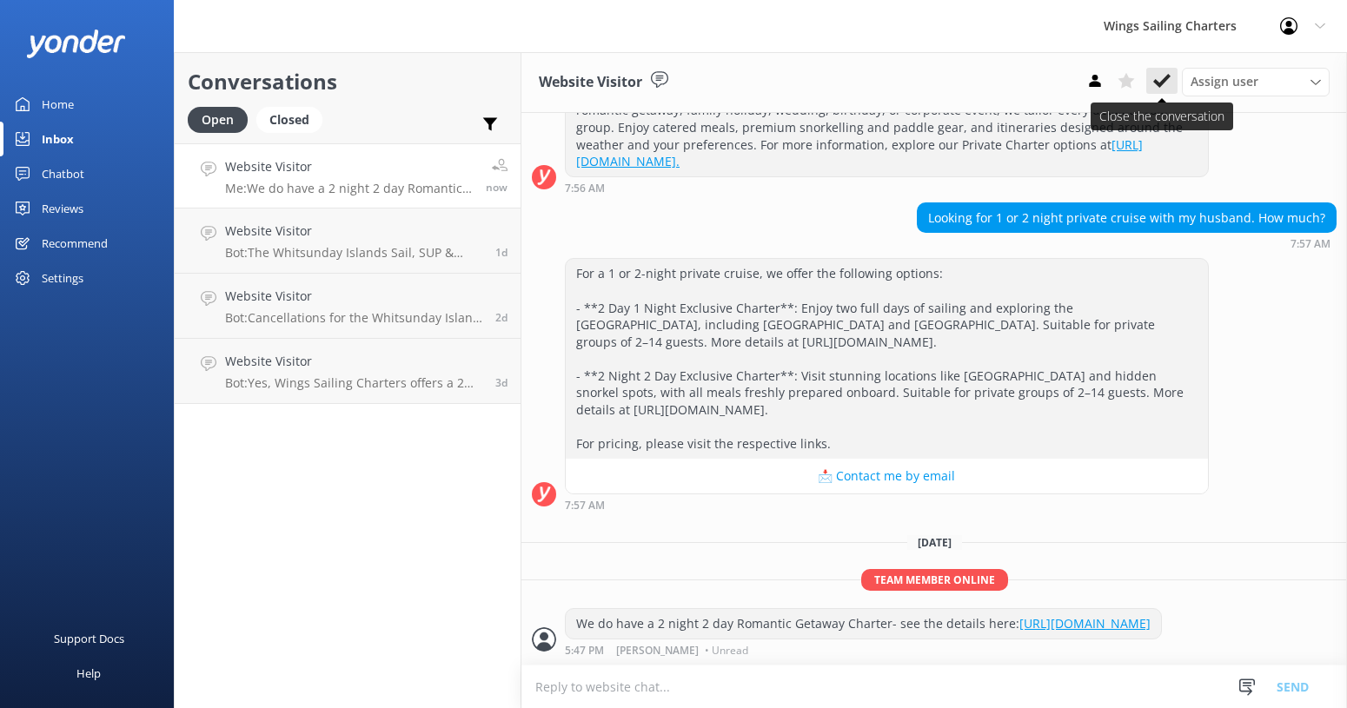
click at [1164, 81] on use at bounding box center [1161, 81] width 17 height 14
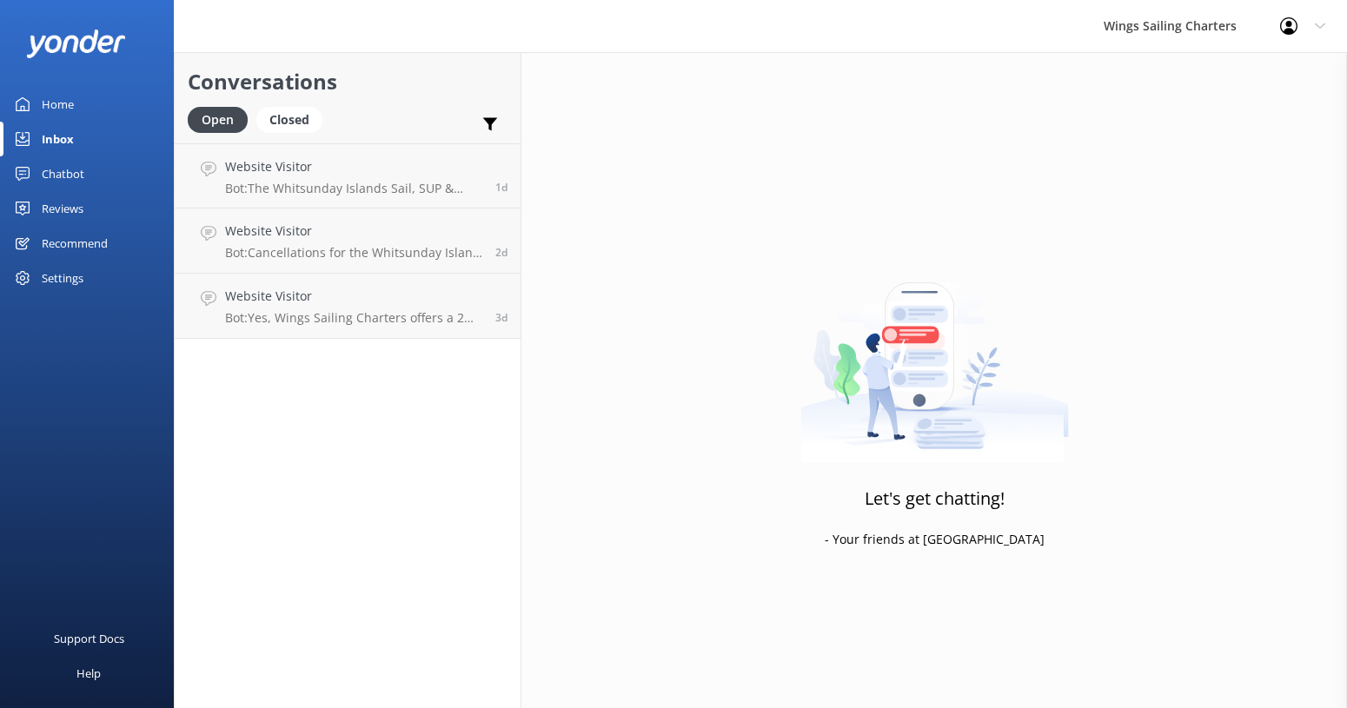
click at [60, 99] on div "Home" at bounding box center [58, 104] width 32 height 35
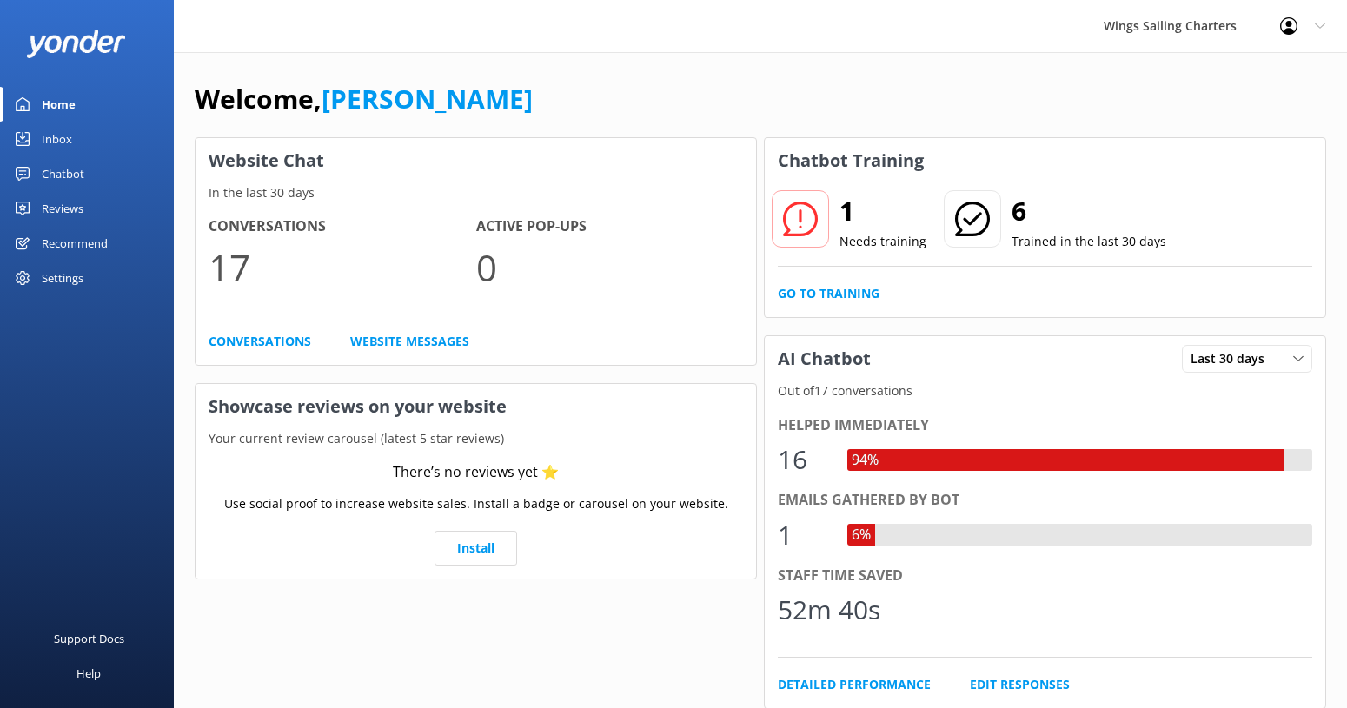
click at [799, 227] on icon at bounding box center [800, 219] width 35 height 35
click at [807, 293] on link "Go to Training" at bounding box center [829, 293] width 102 height 19
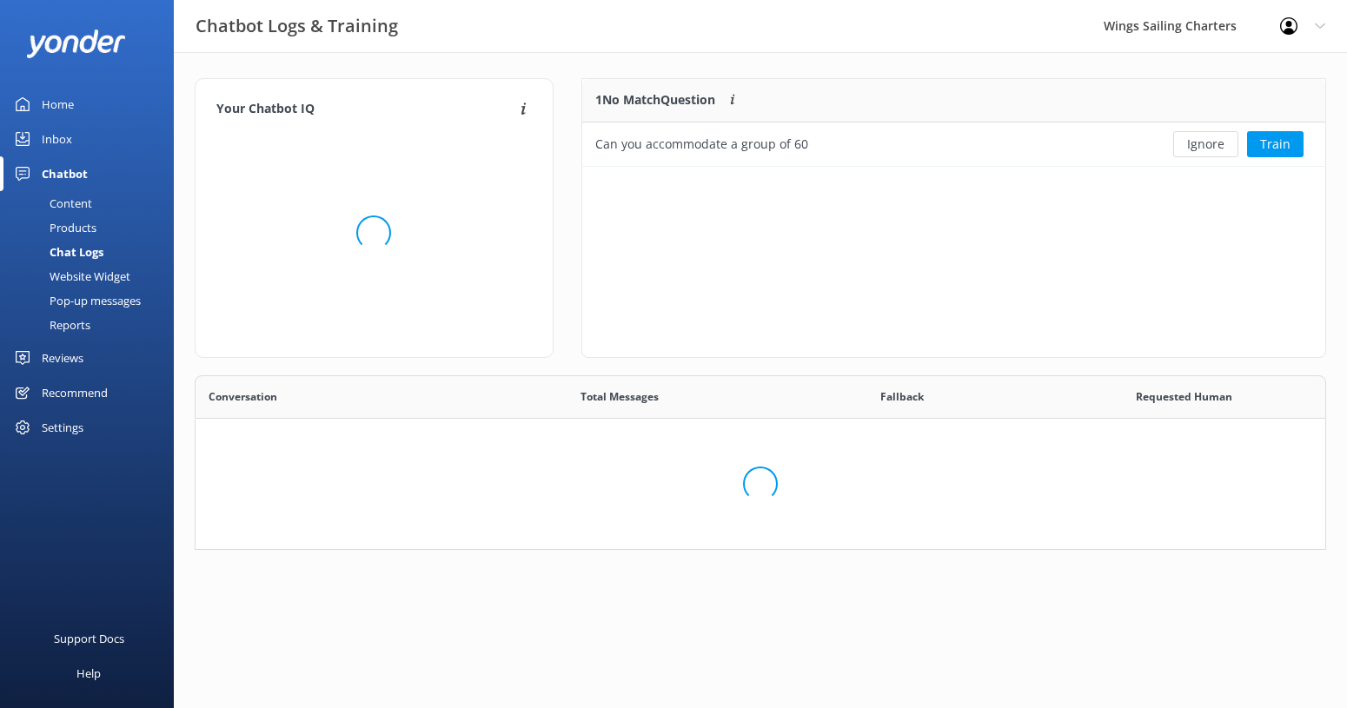
scroll to position [609, 1130]
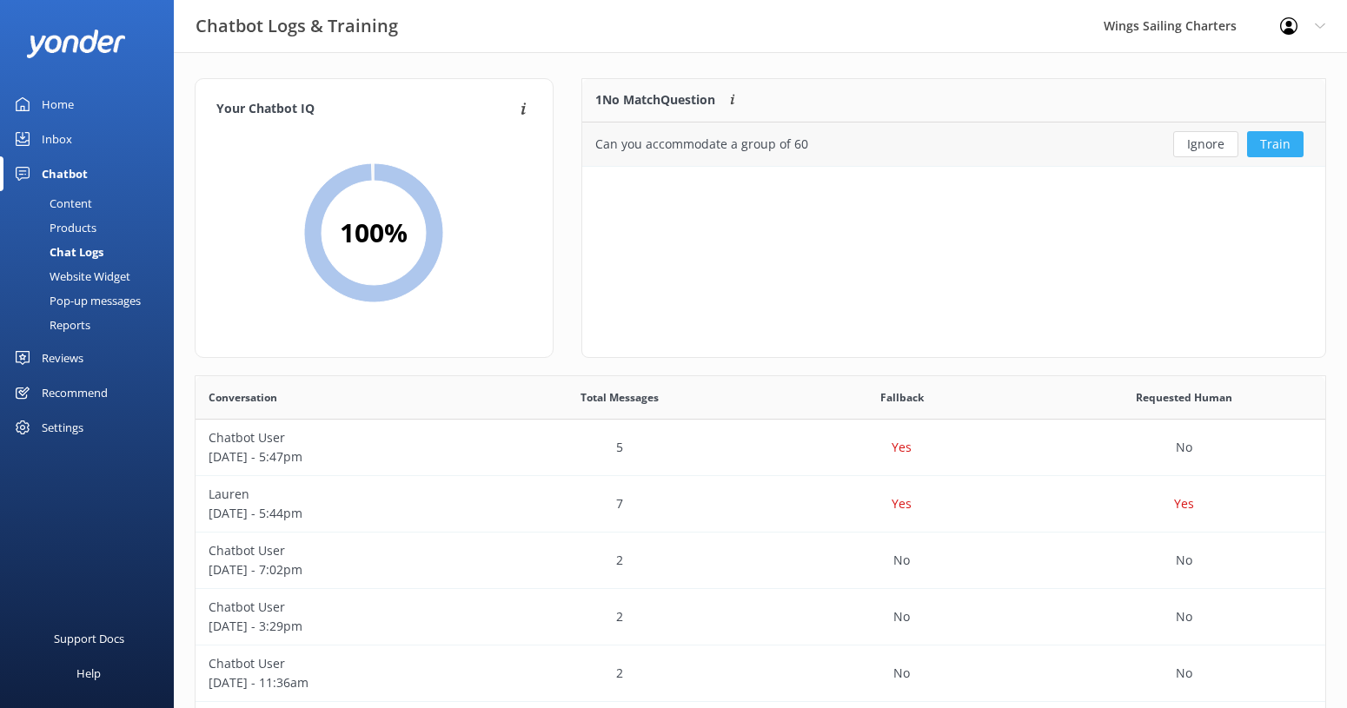
click at [1278, 146] on button "Train" at bounding box center [1275, 144] width 56 height 26
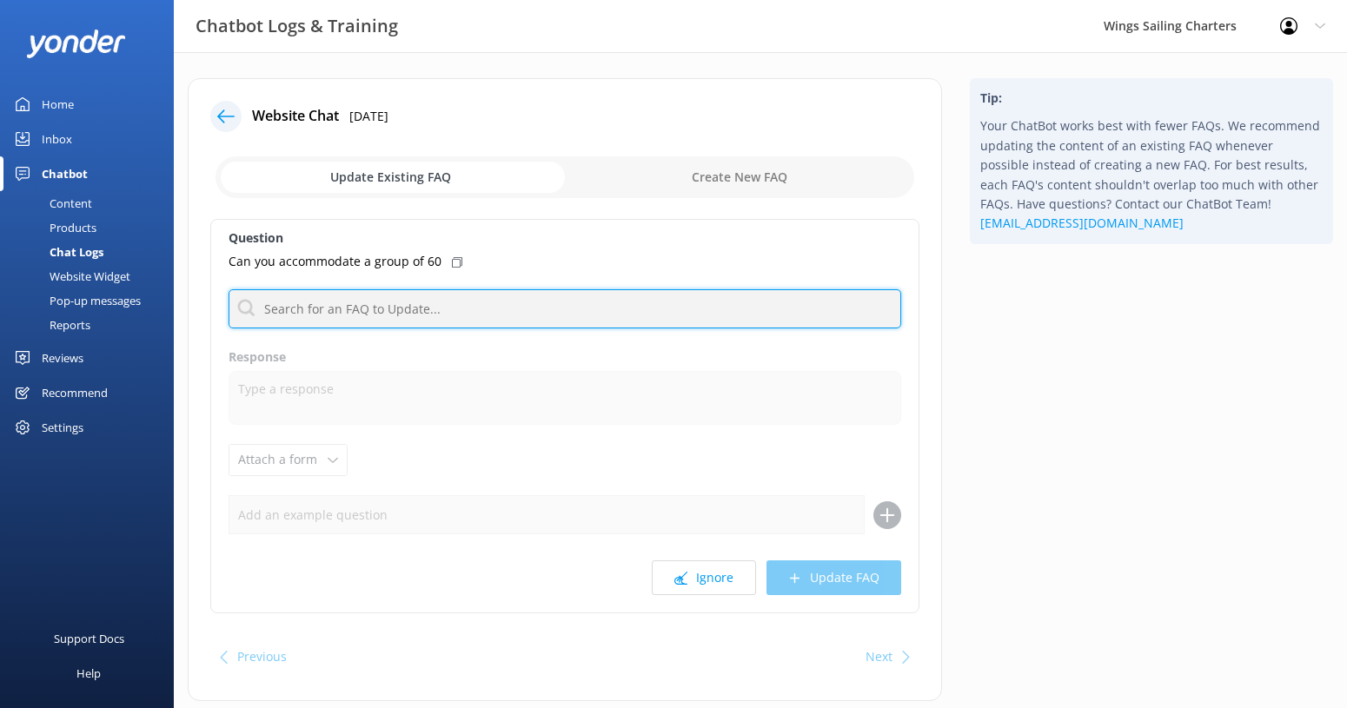
click at [454, 303] on input "text" at bounding box center [565, 308] width 673 height 39
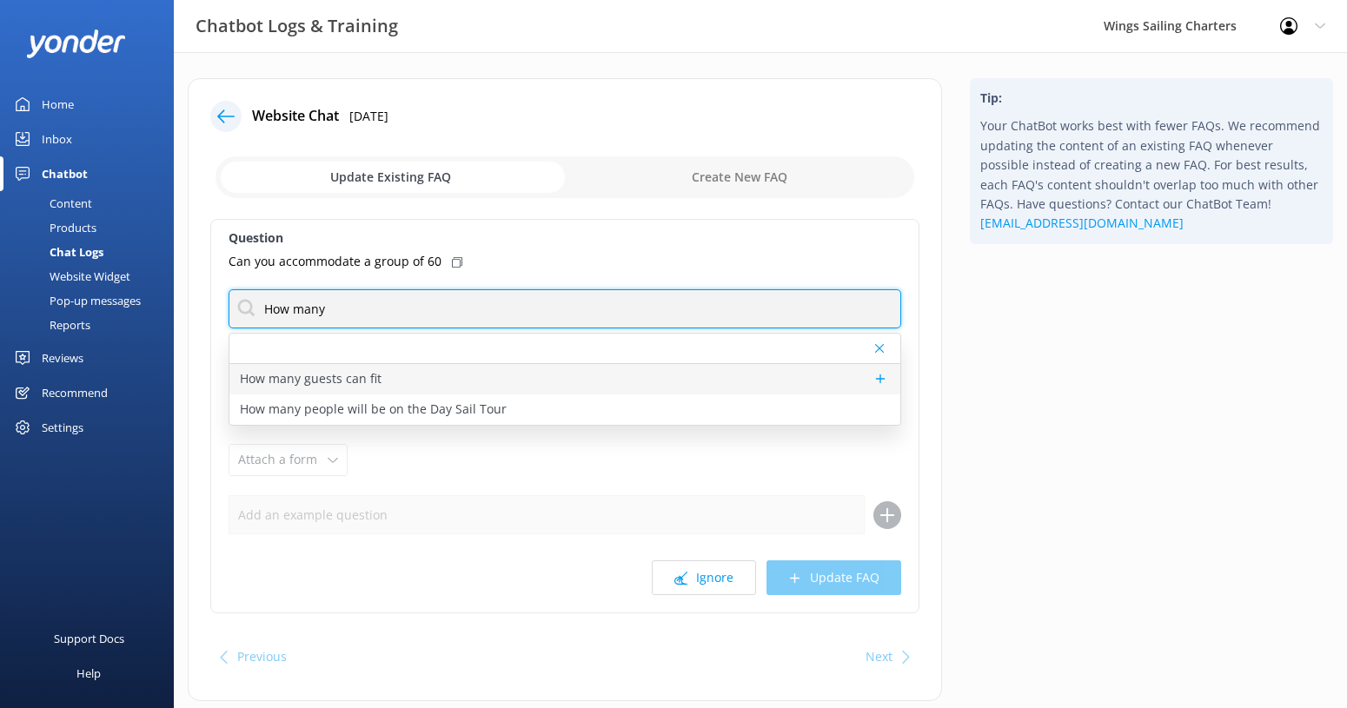
type input "How many"
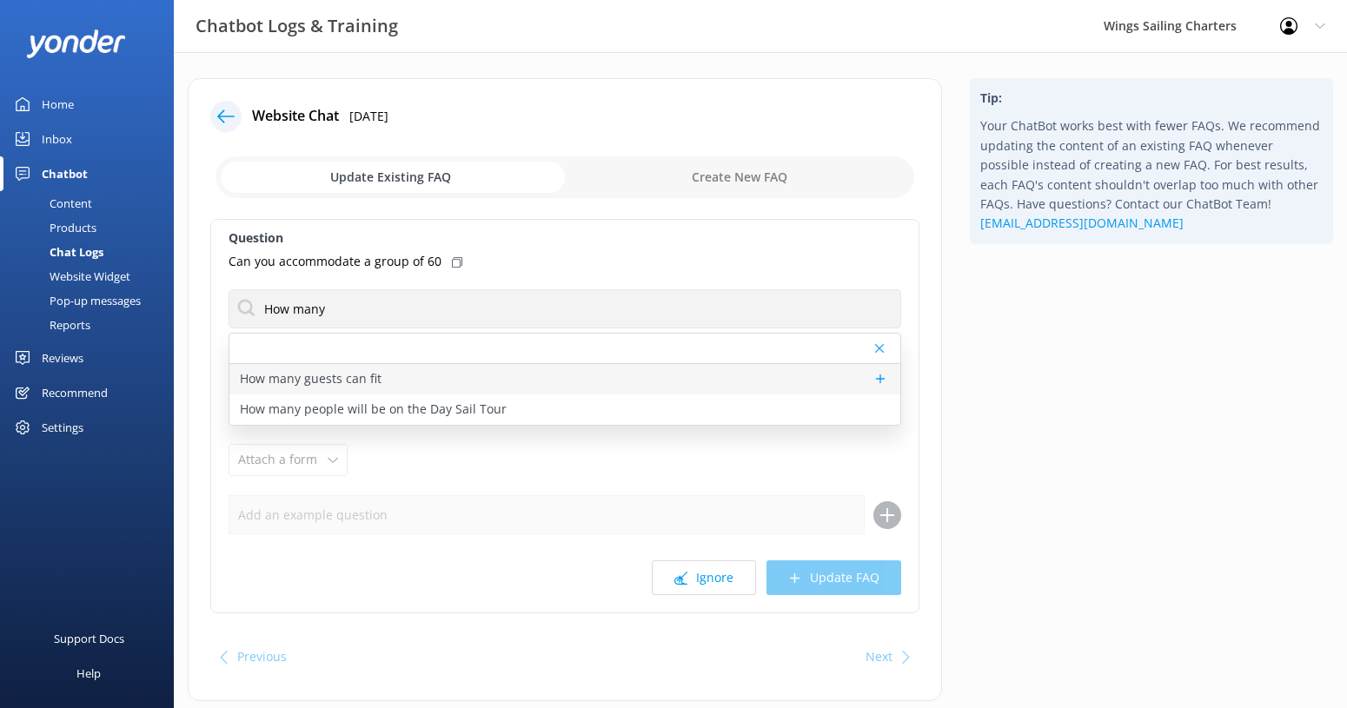
click at [404, 385] on div "How many guests can fit" at bounding box center [564, 379] width 671 height 30
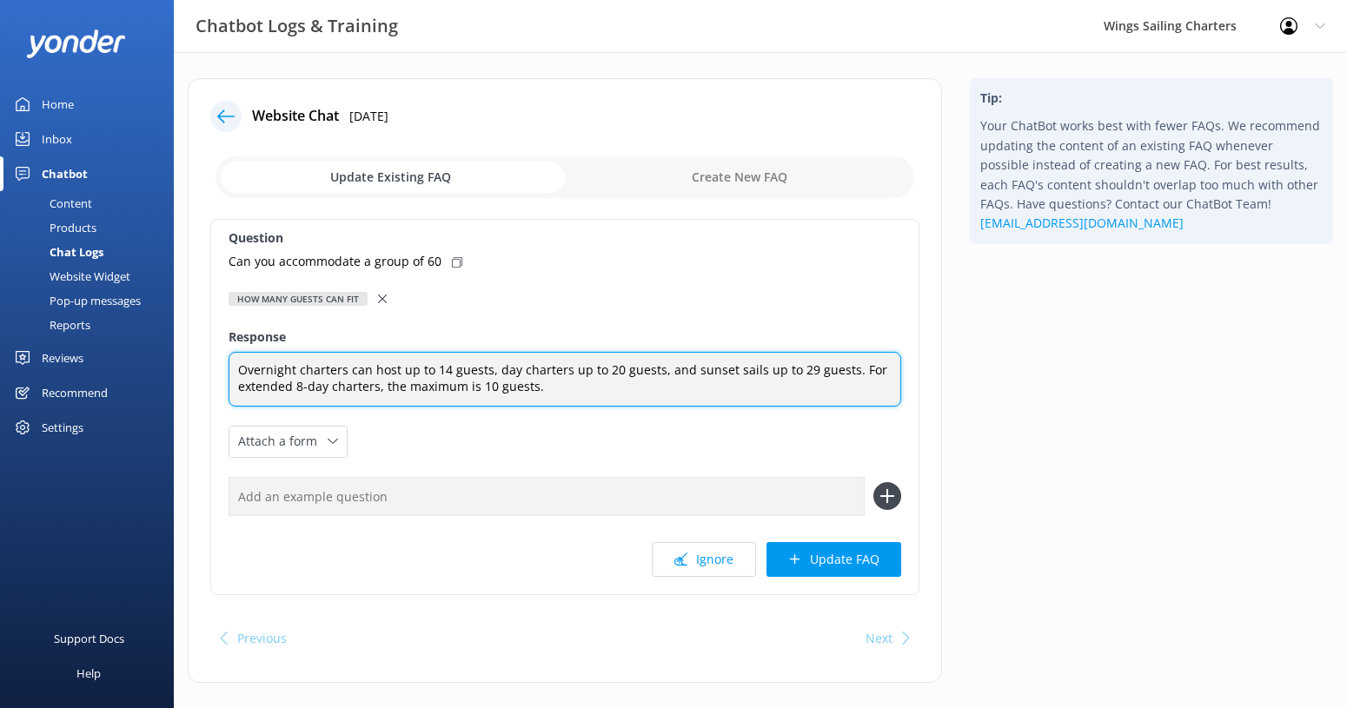
click at [610, 369] on textarea "Overnight charters can host up to 14 guests, day charters up to 20 guests, and …" at bounding box center [565, 379] width 673 height 55
type textarea "Overnight charters can host up to 14 guests, day charters up to 20 - 29 guests,…"
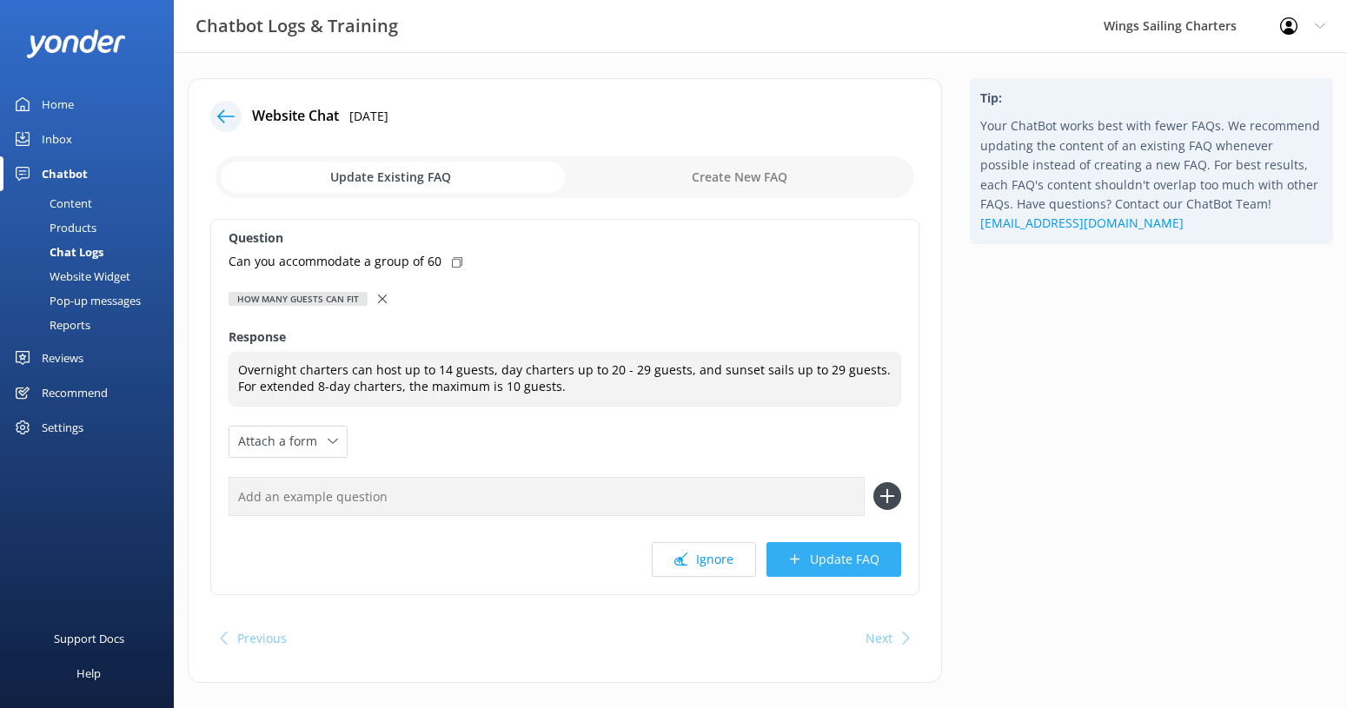
click at [839, 557] on button "Update FAQ" at bounding box center [833, 559] width 135 height 35
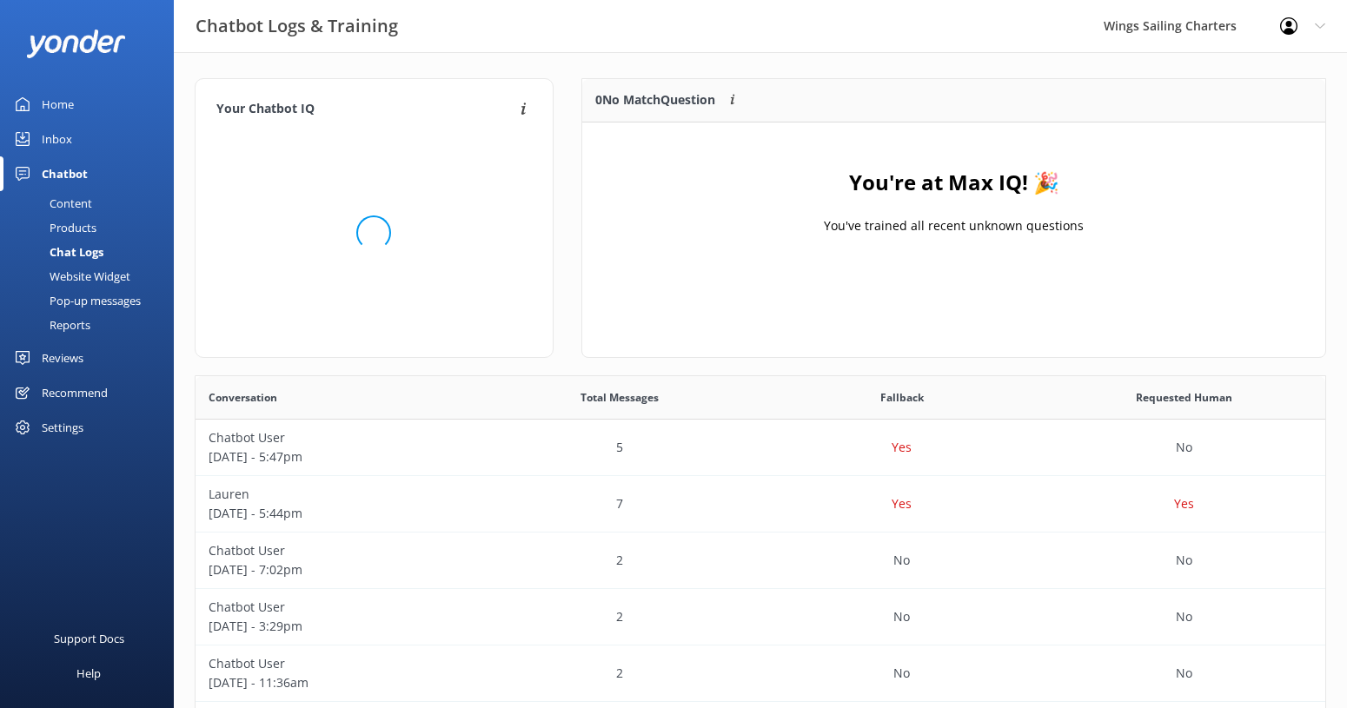
scroll to position [217, 743]
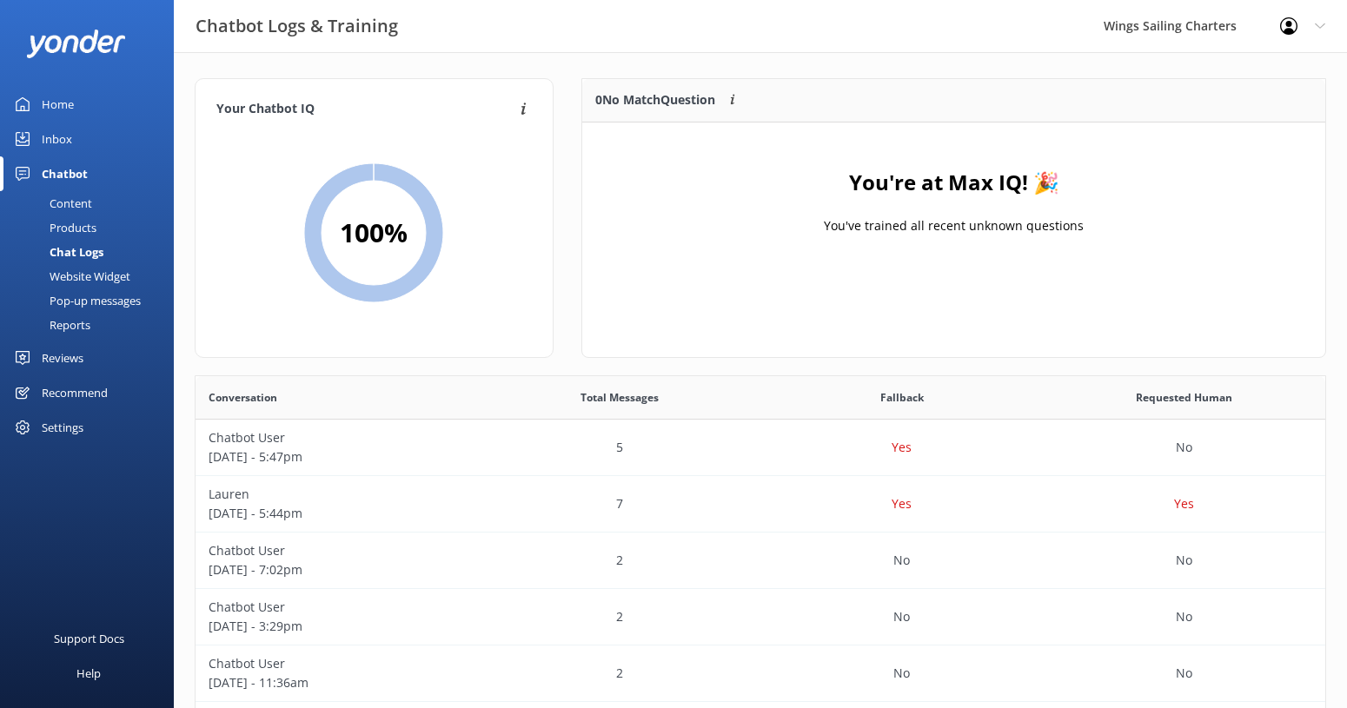
click at [56, 101] on div "Home" at bounding box center [58, 104] width 32 height 35
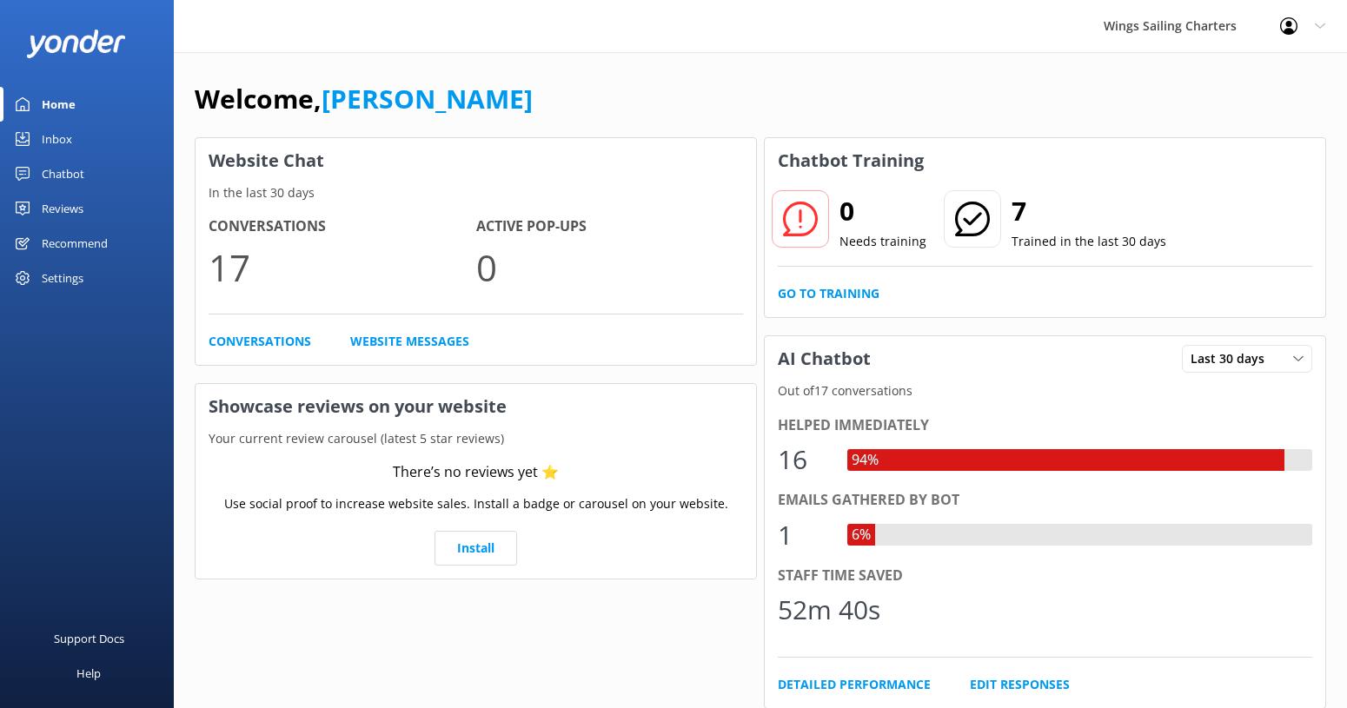
click at [62, 100] on div "Home" at bounding box center [59, 104] width 34 height 35
click at [1230, 27] on div "Wings Sailing Charters" at bounding box center [1170, 26] width 176 height 52
click at [1318, 23] on icon at bounding box center [1320, 26] width 10 height 10
click at [1249, 117] on link "Logout" at bounding box center [1261, 117] width 174 height 43
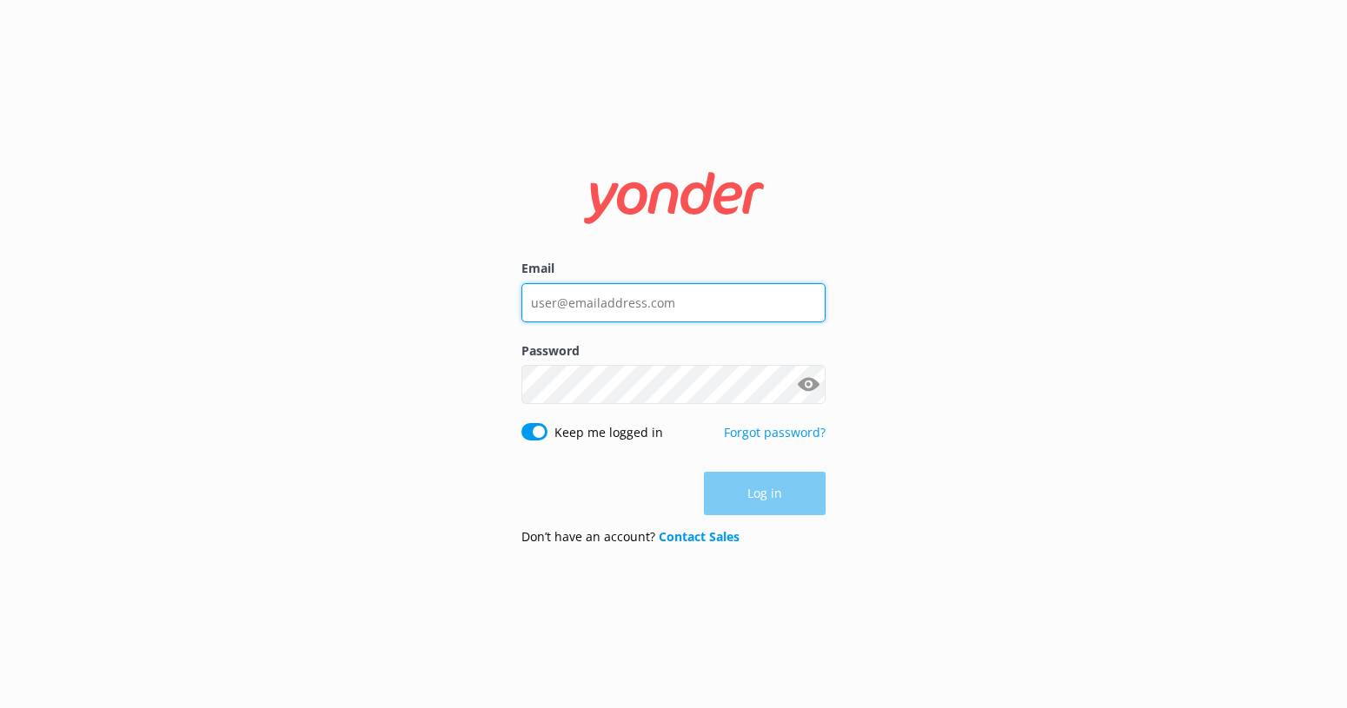
type input "[EMAIL_ADDRESS][DOMAIN_NAME]"
